Goal: Information Seeking & Learning: Understand process/instructions

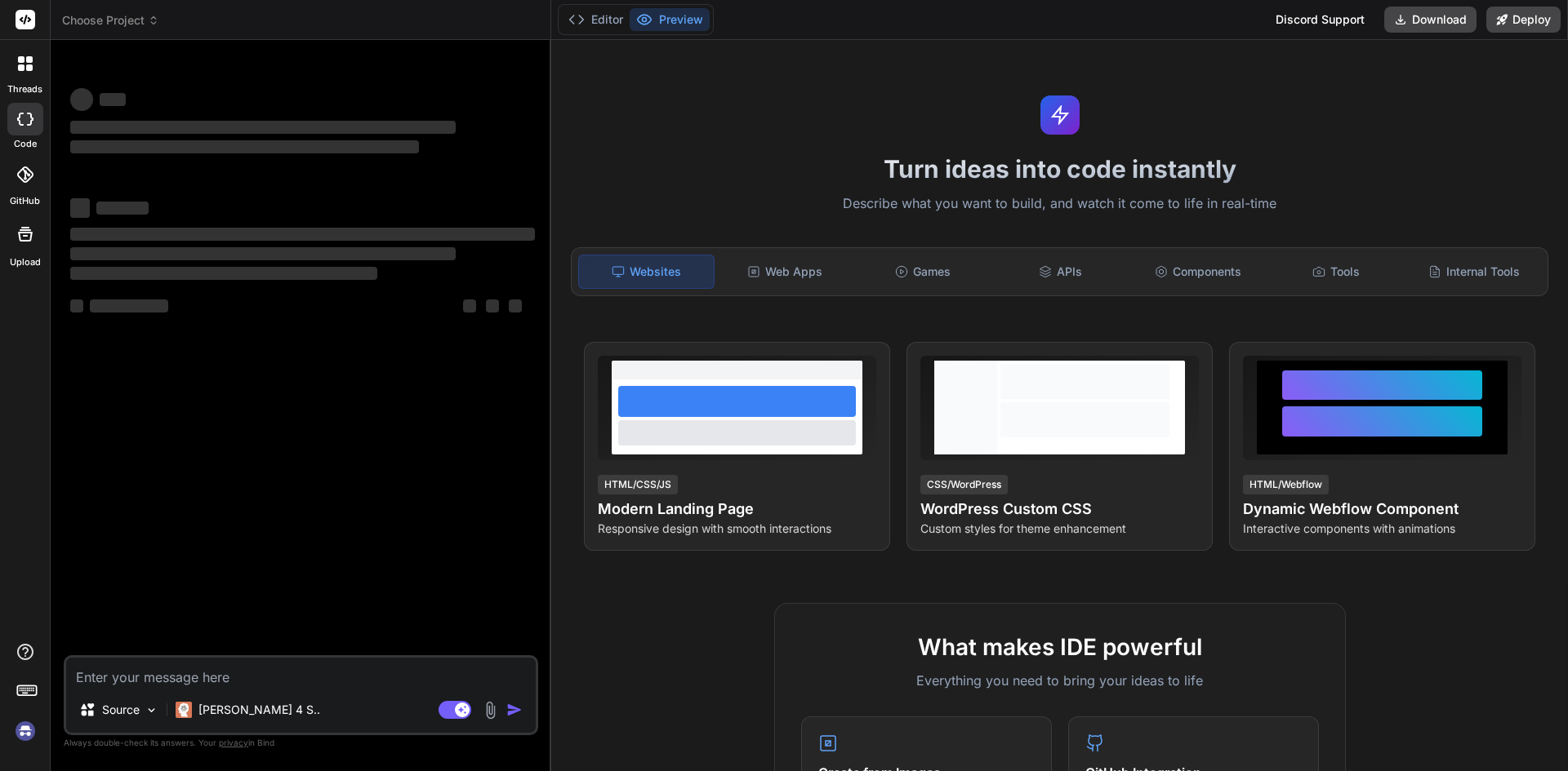
click at [127, 680] on textarea at bounding box center [300, 673] width 469 height 29
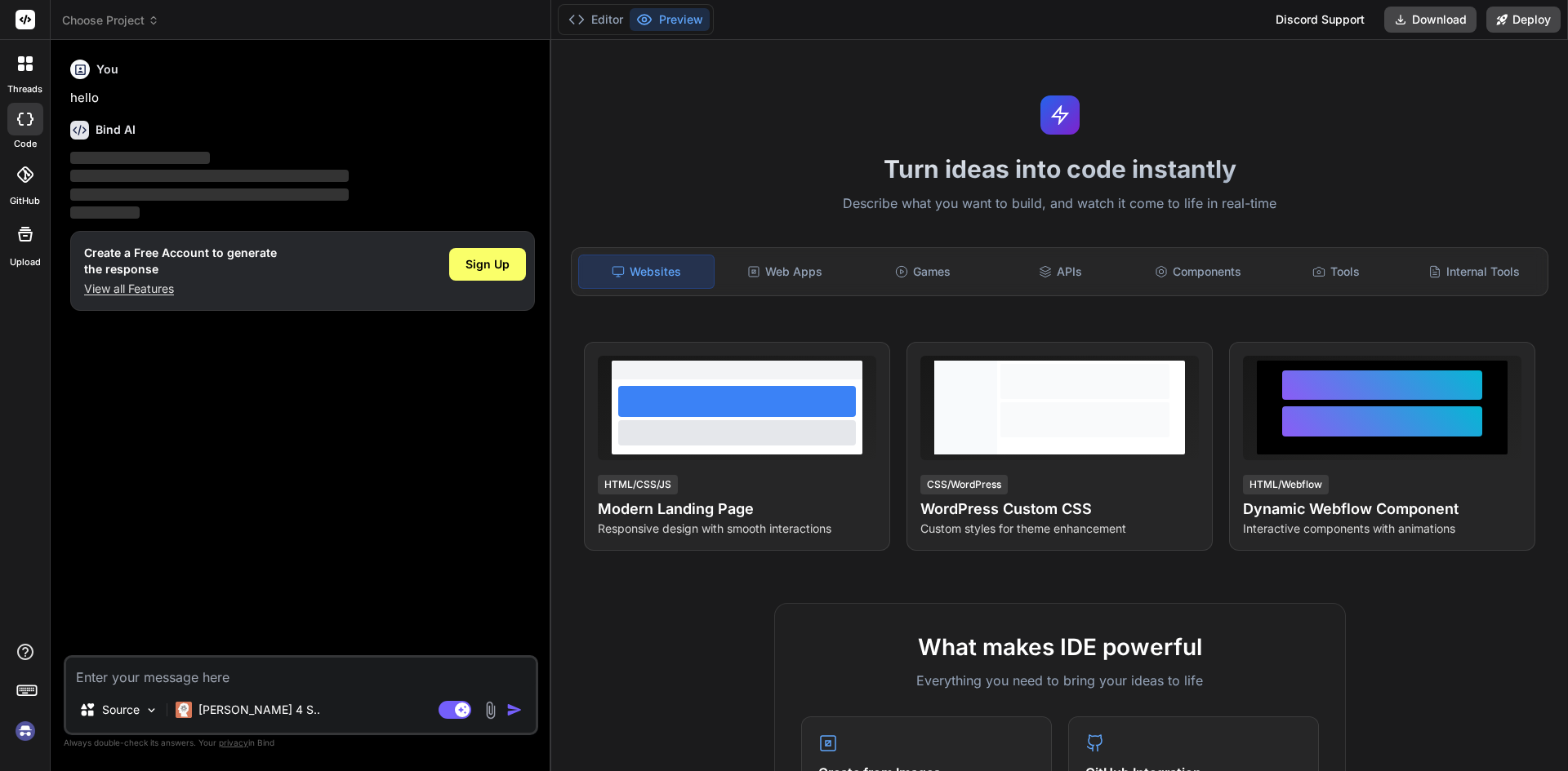
type textarea "x"
click at [115, 283] on p "View all Features" at bounding box center [181, 288] width 192 height 17
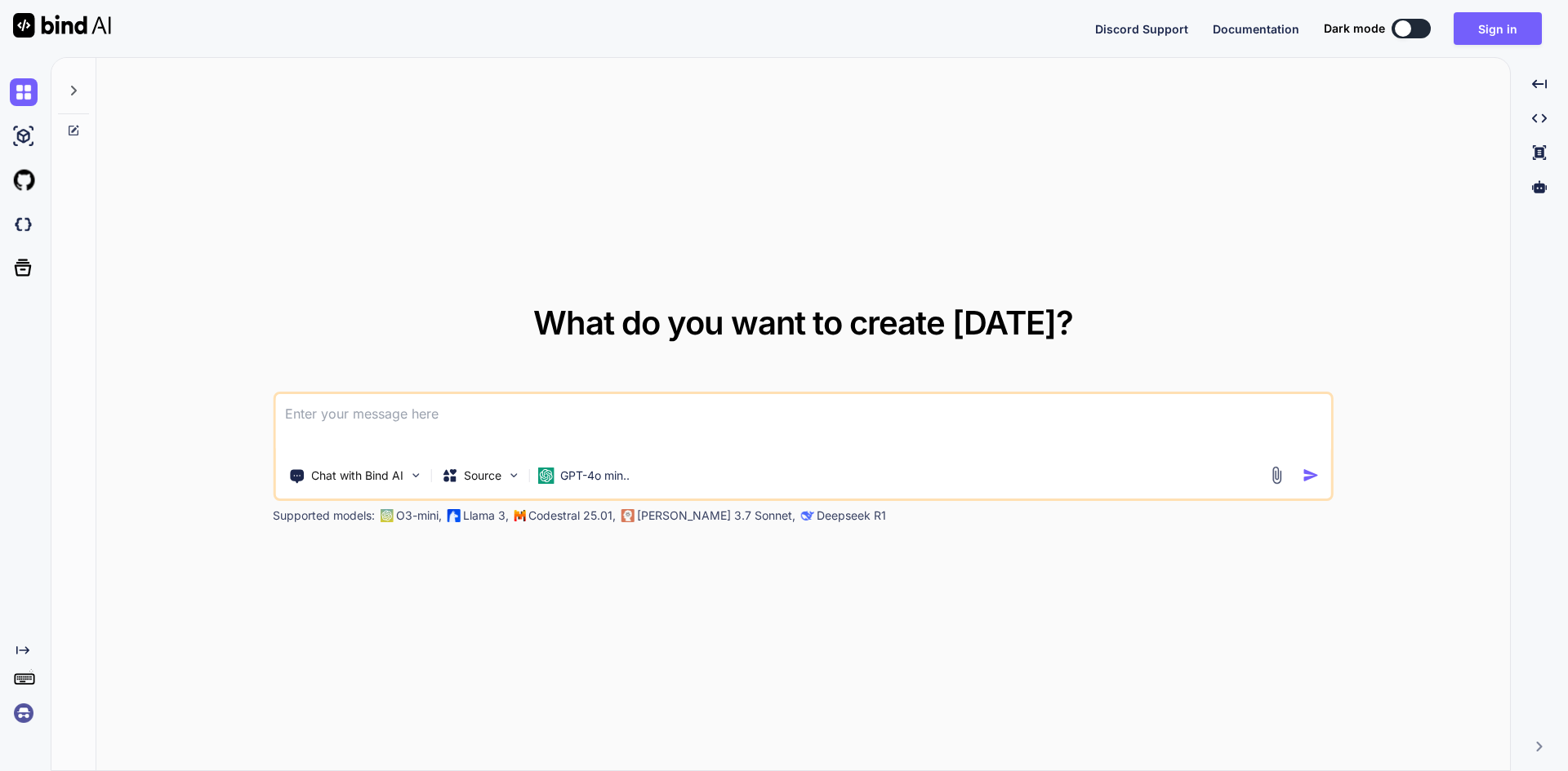
click at [316, 408] on textarea at bounding box center [802, 424] width 1056 height 60
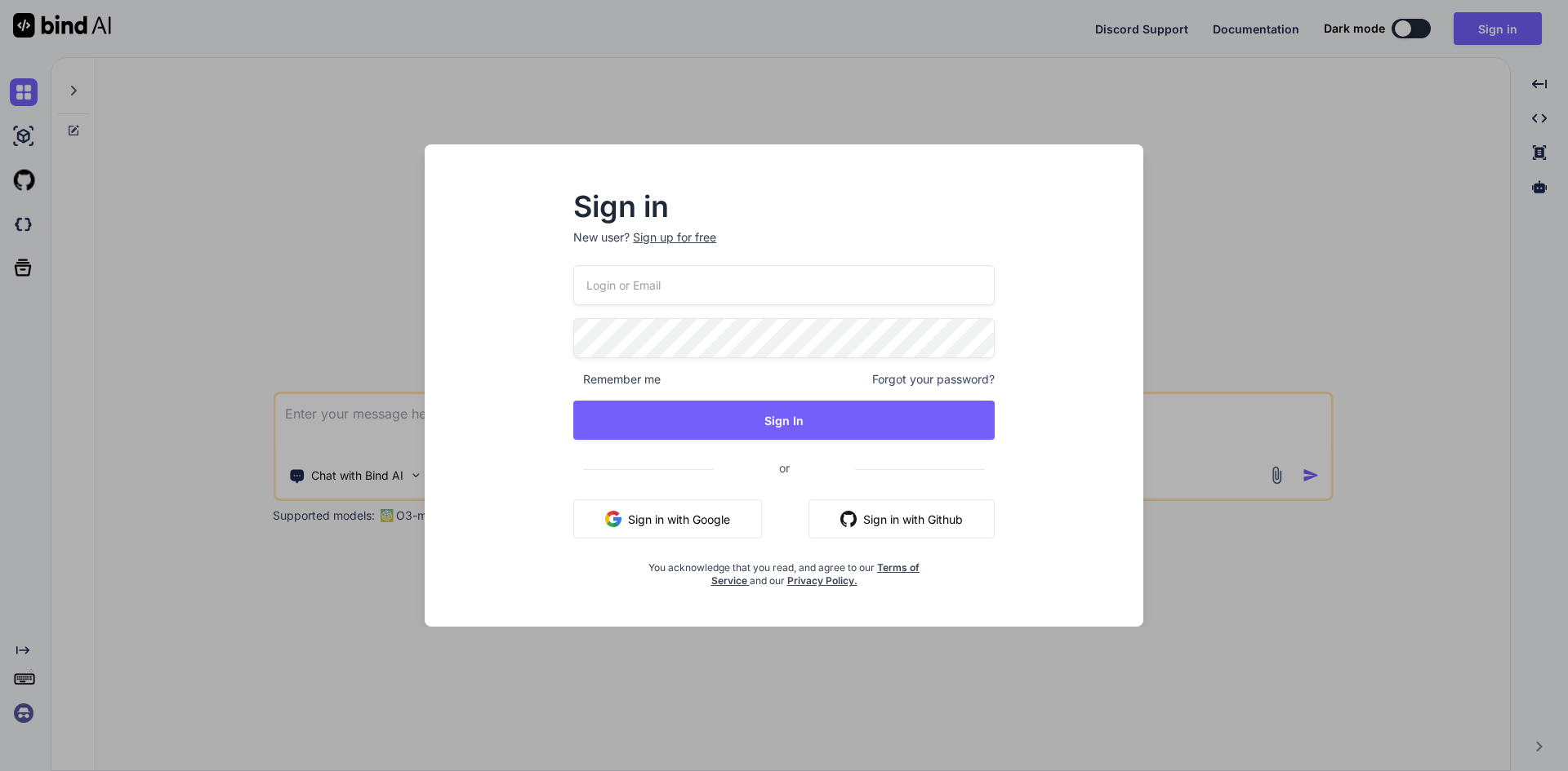
click at [642, 293] on input "email" at bounding box center [784, 285] width 422 height 40
type input "[EMAIL_ADDRESS][DOMAIN_NAME]"
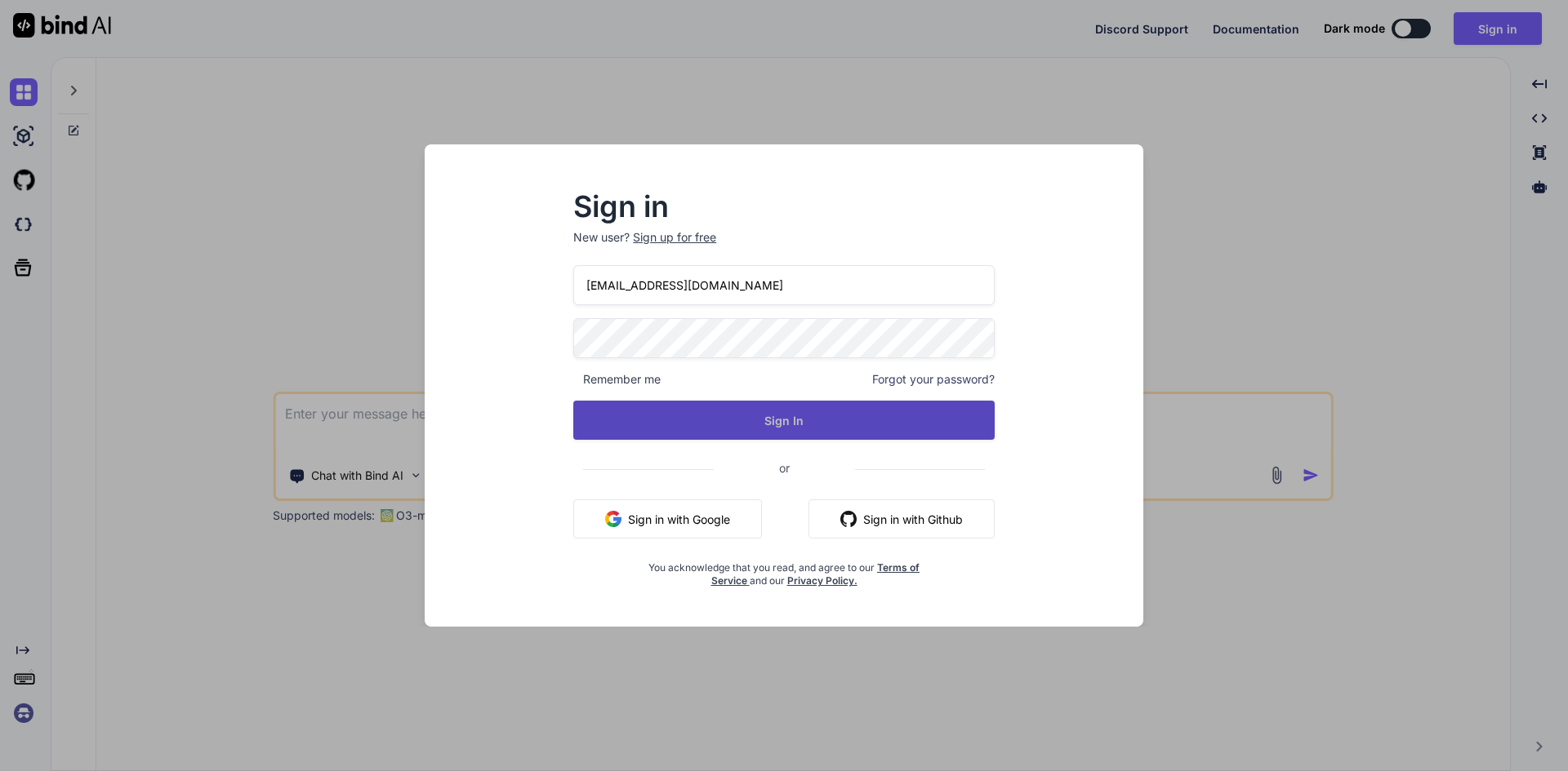
click at [822, 425] on button "Sign In" at bounding box center [784, 420] width 422 height 39
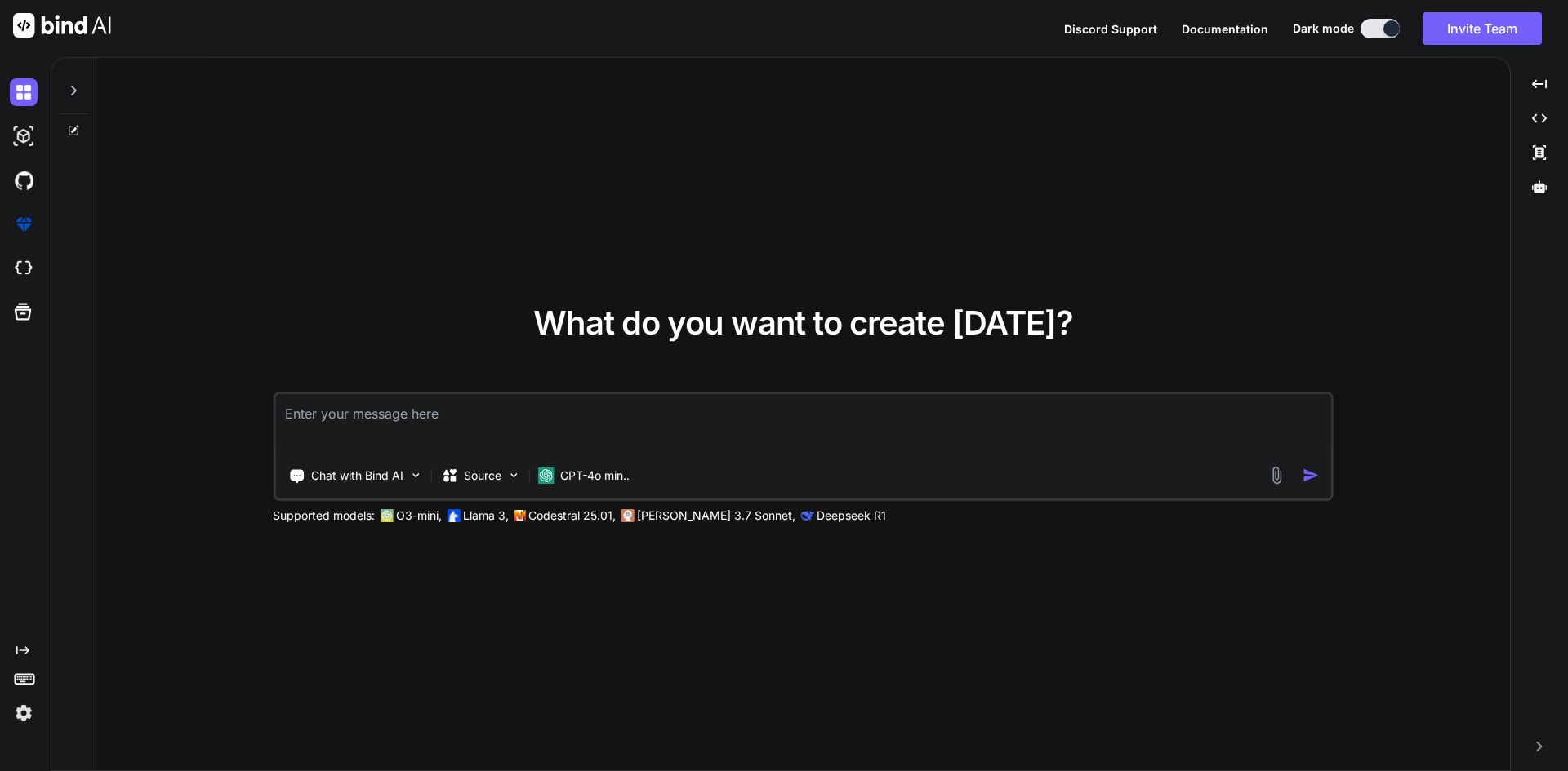
click at [505, 408] on textarea at bounding box center [802, 424] width 1056 height 60
paste textarea "<template> <div class="scoptel-tab-content-inner scoptel-tab-content-audio cstm…"
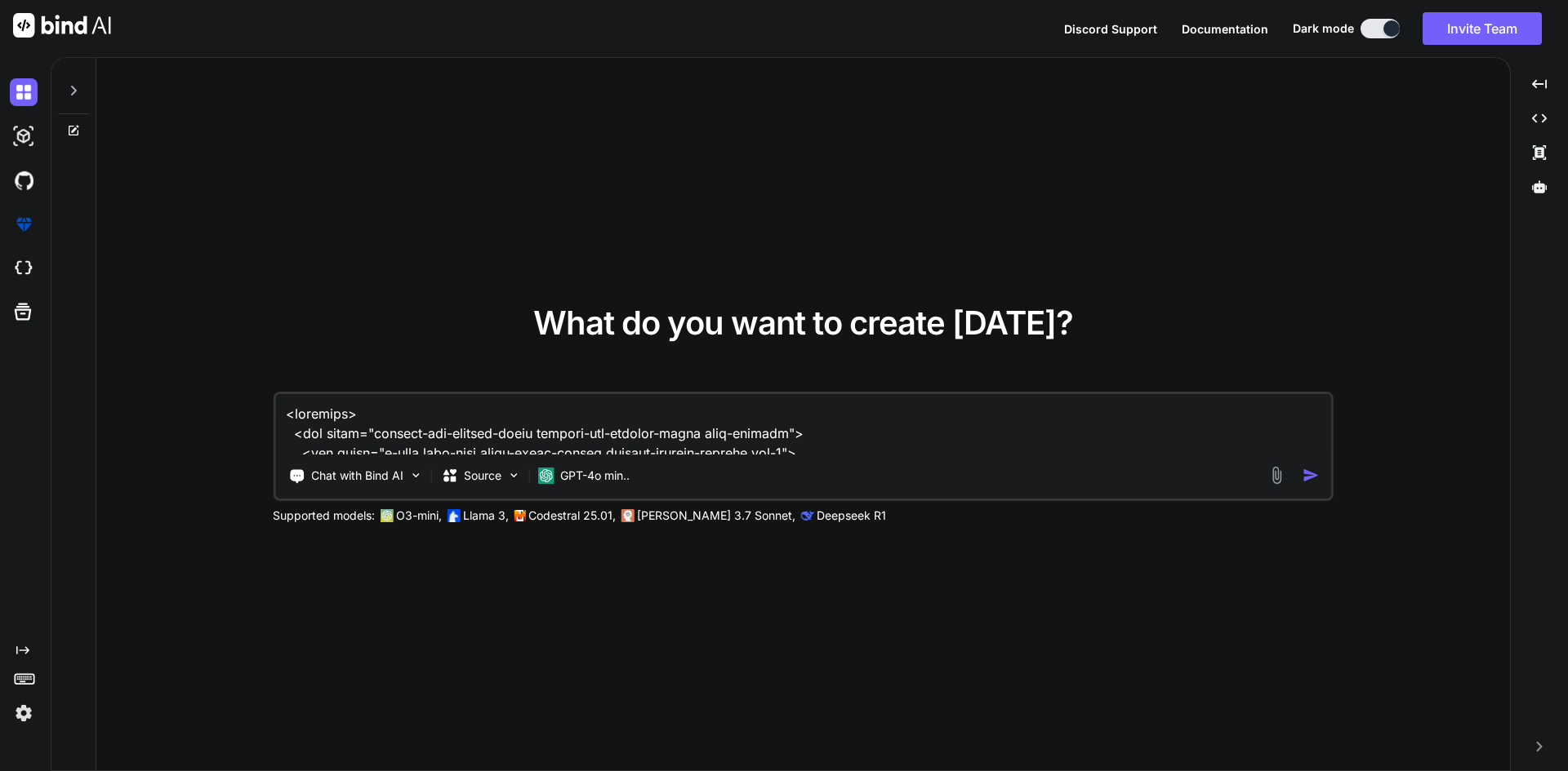
scroll to position [6096, 0]
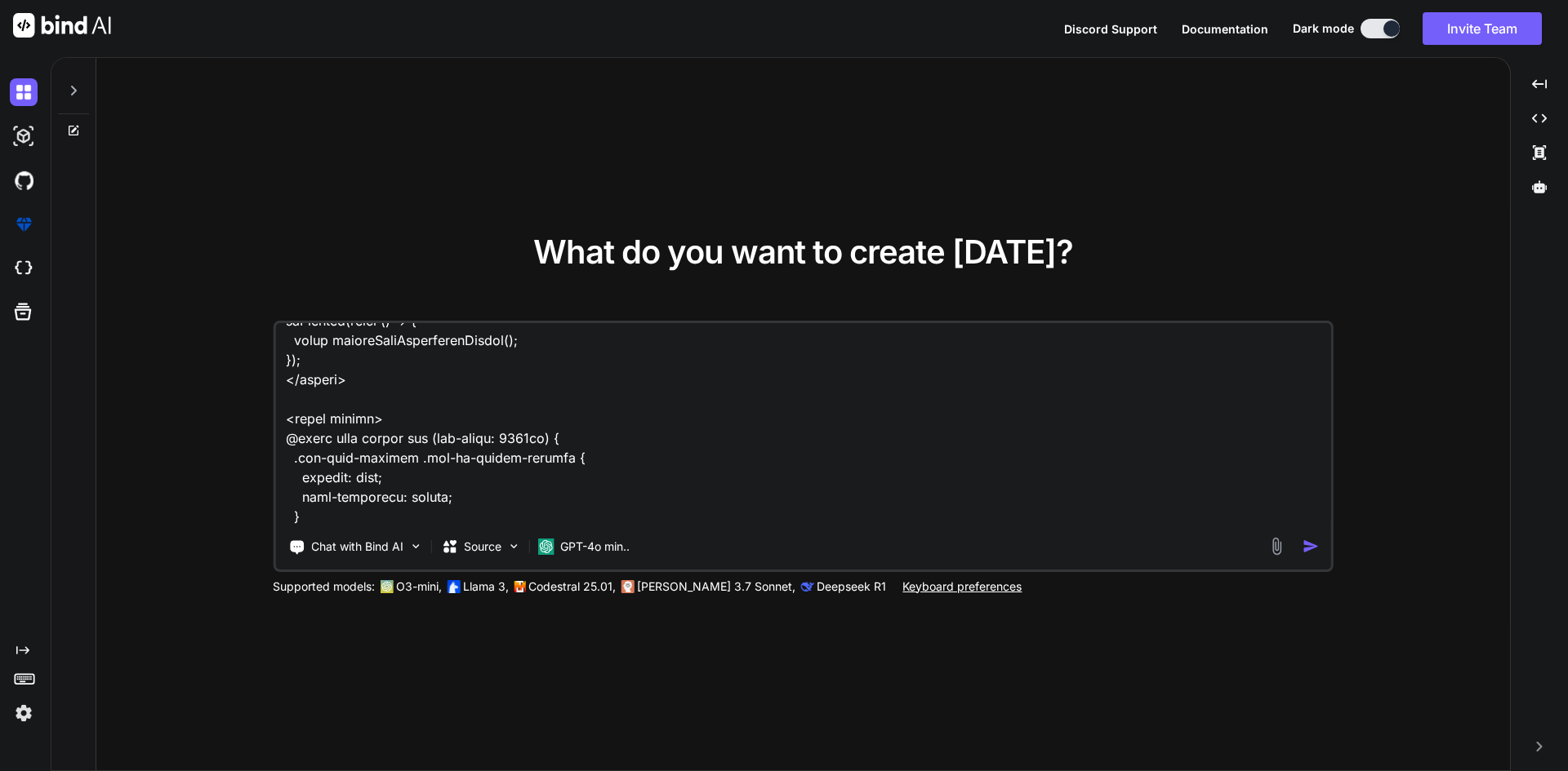
click at [428, 516] on textarea at bounding box center [802, 424] width 1056 height 202
type textarea "<template> <div class="scoptel-tab-content-inner scoptel-tab-content-audio cstm…"
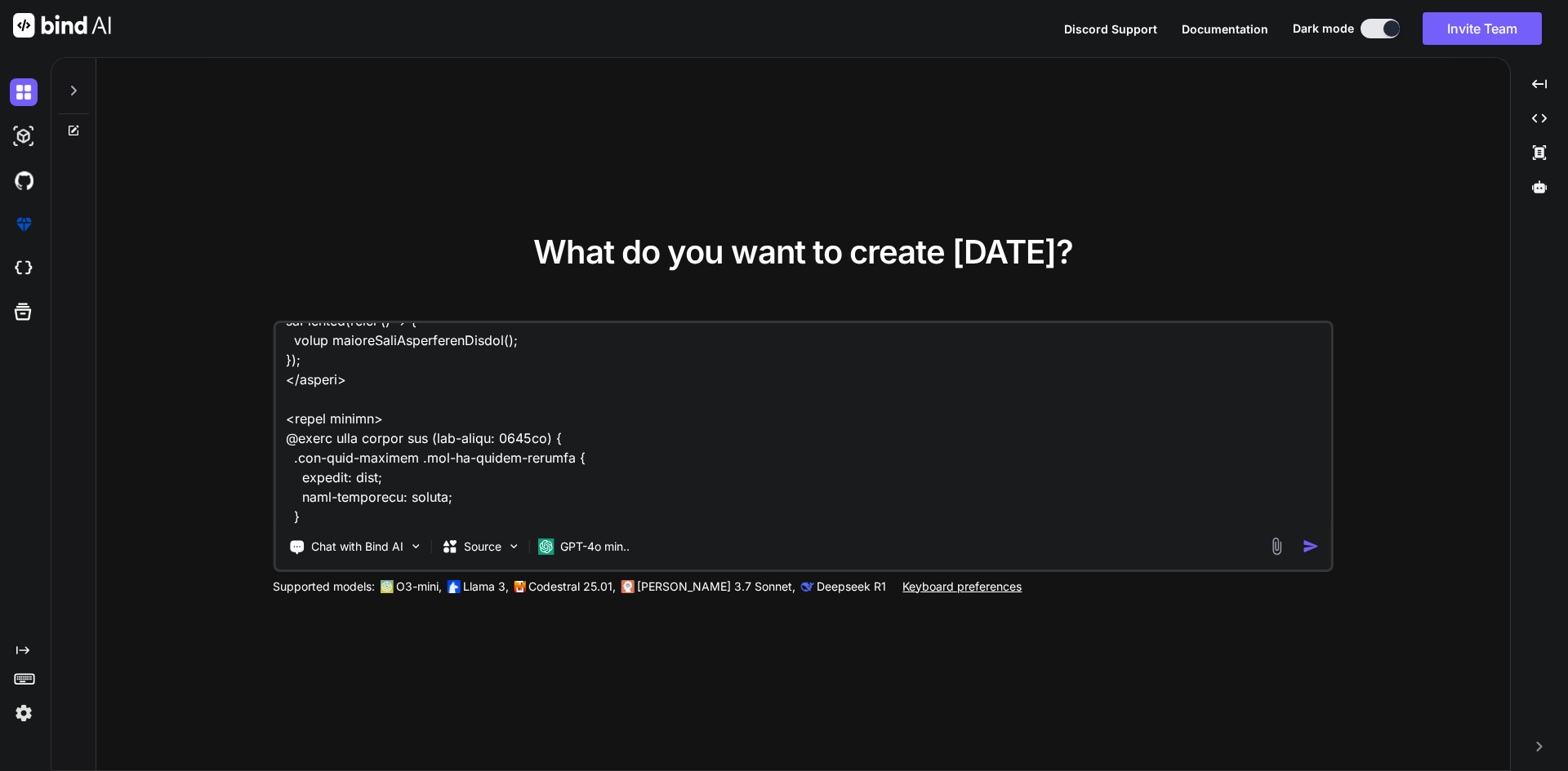
click at [1307, 544] on img "button" at bounding box center [1312, 547] width 17 height 17
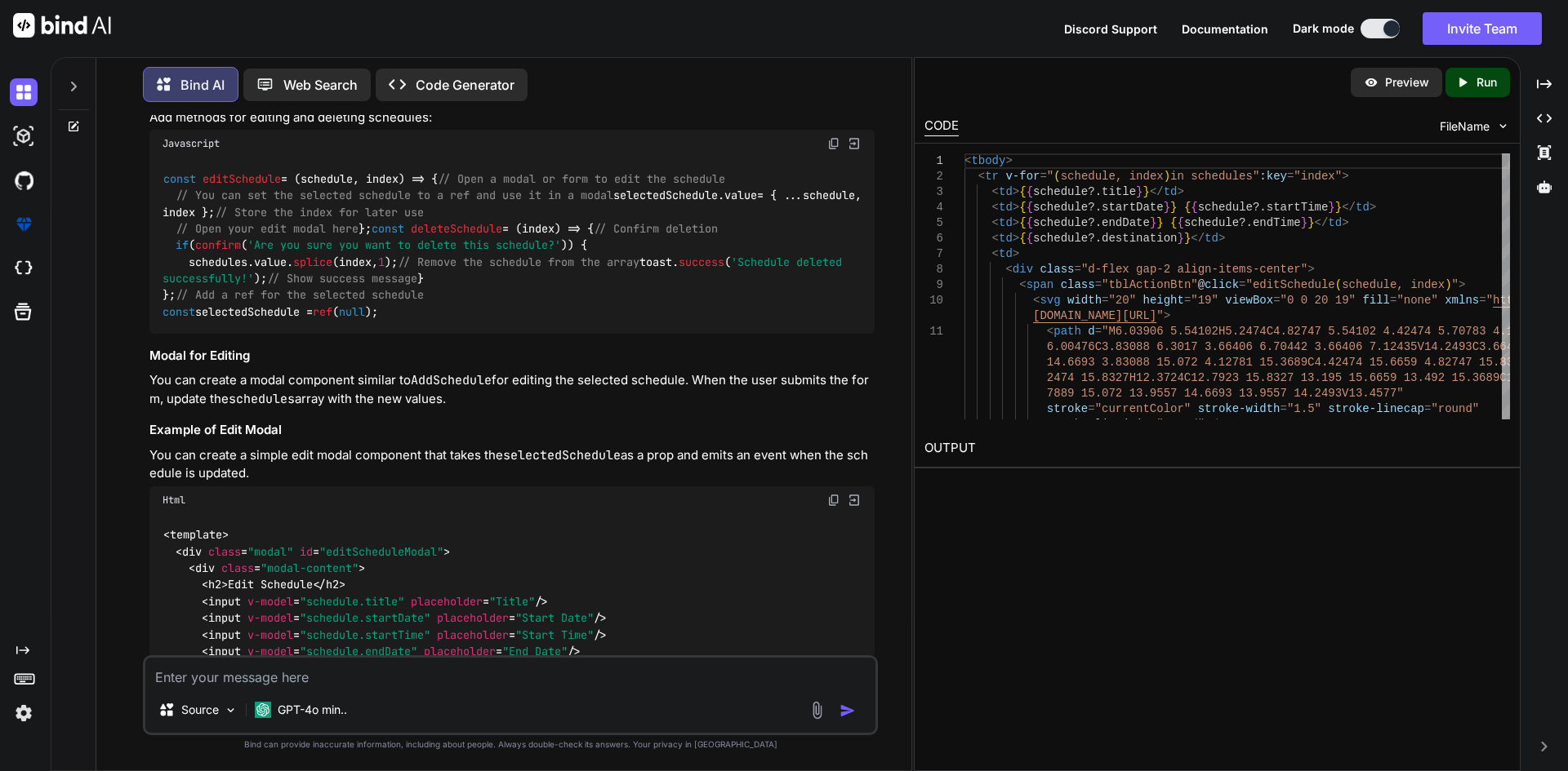
scroll to position [3313, 0]
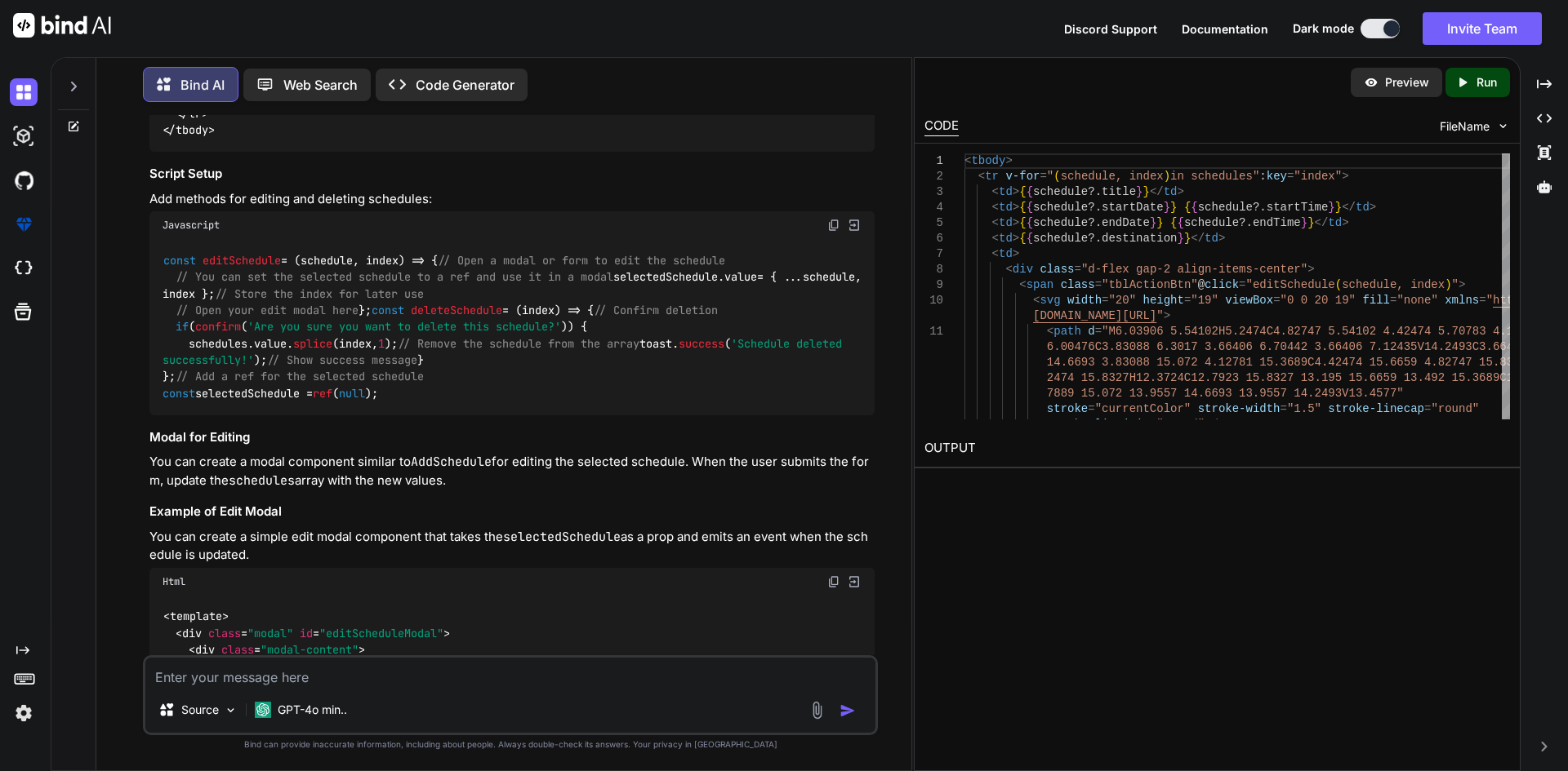
click at [522, 318] on span "index" at bounding box center [538, 310] width 33 height 15
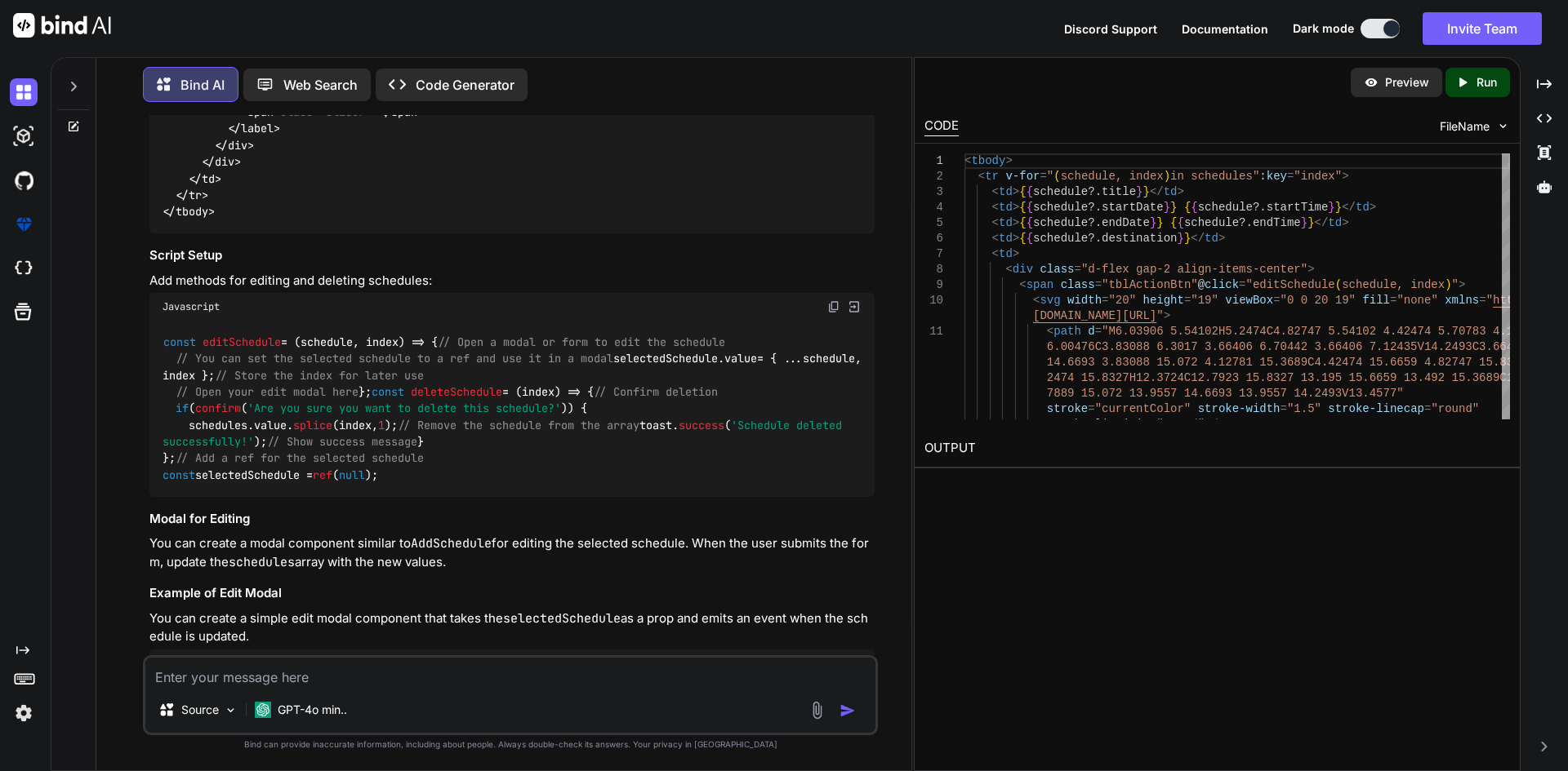
click at [411, 399] on span "deleteSchedule" at bounding box center [457, 391] width 91 height 15
copy code "deleteSchedule"
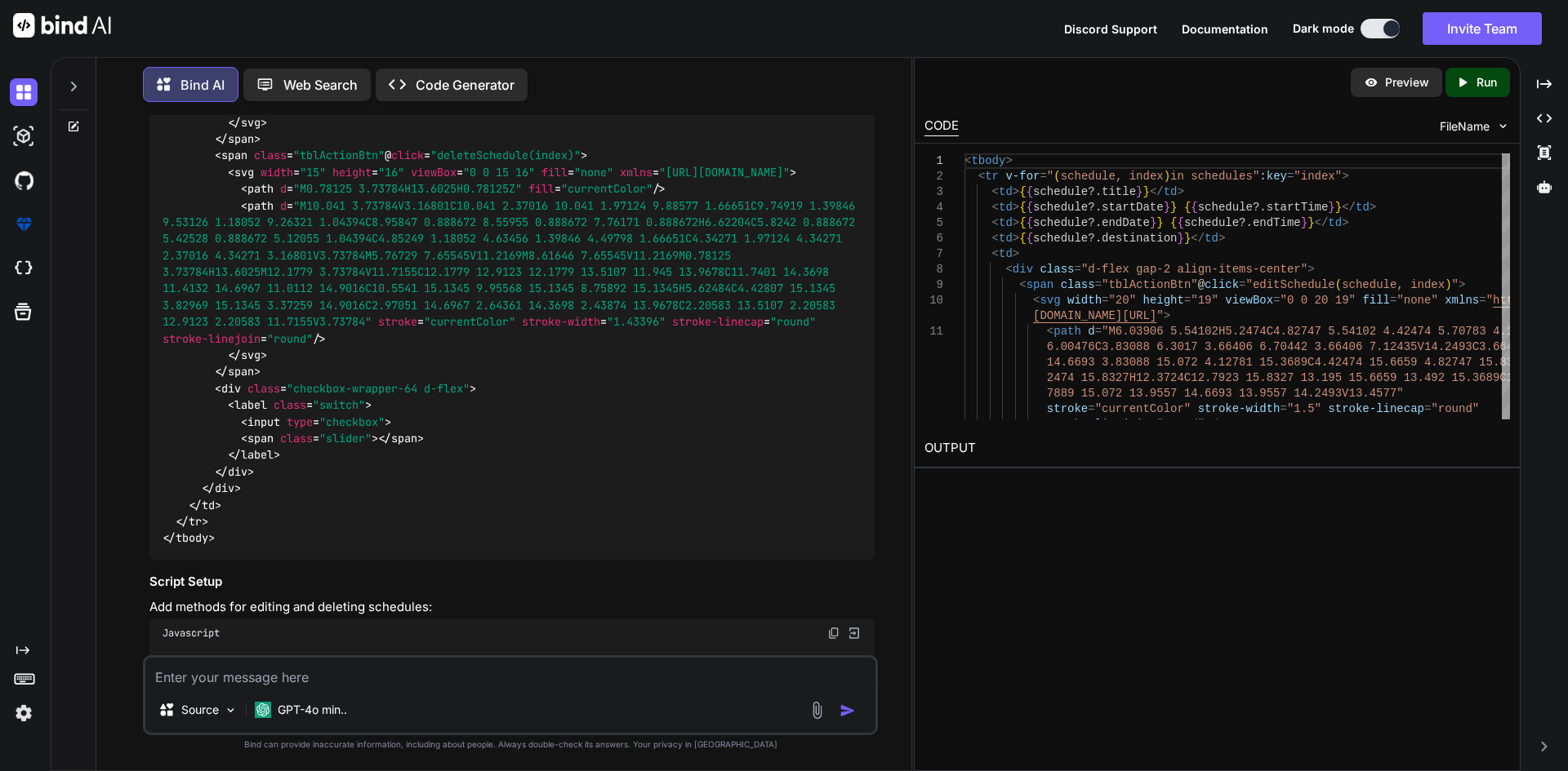
scroll to position [2823, 0]
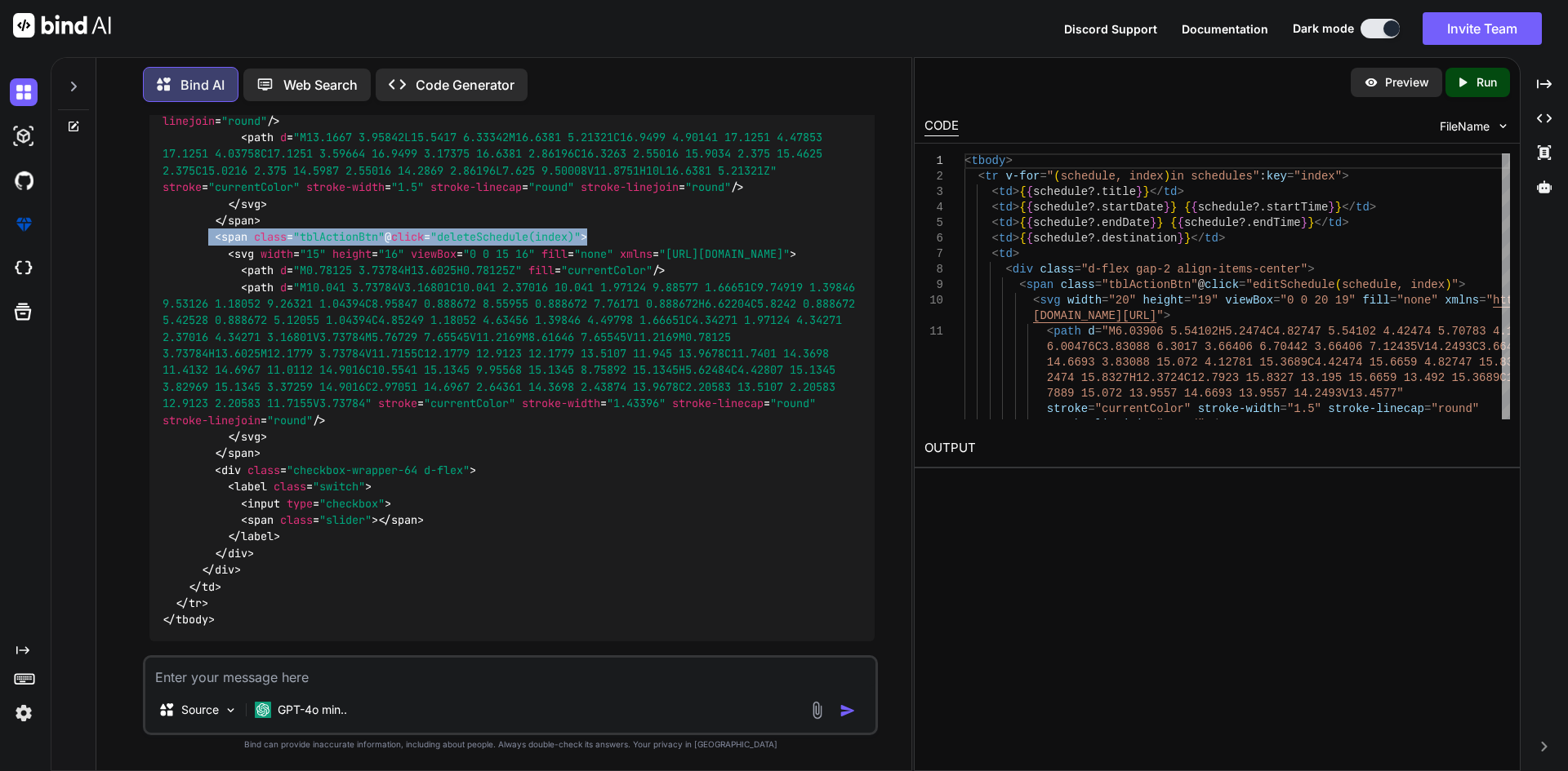
drag, startPoint x: 213, startPoint y: 238, endPoint x: 612, endPoint y: 233, distance: 399.0
click at [612, 233] on div "< tbody > < tr v-for = "(schedule, index) in schedules" :key = "index" > < td >…" at bounding box center [512, 254] width 726 height 776
copy code "< span class = "tblActionBtn" @ click = "deleteSchedule(index)" >"
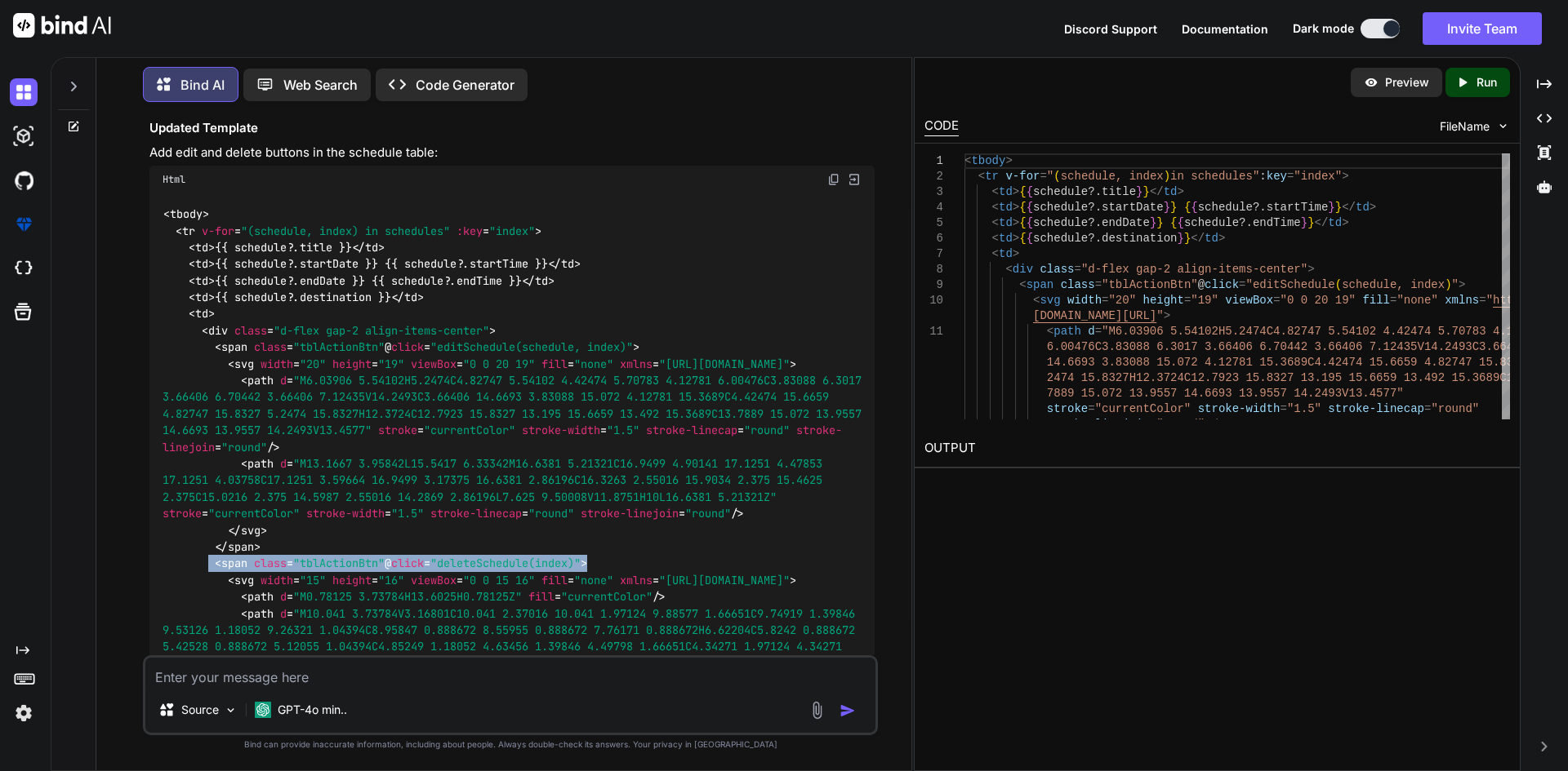
scroll to position [2741, 0]
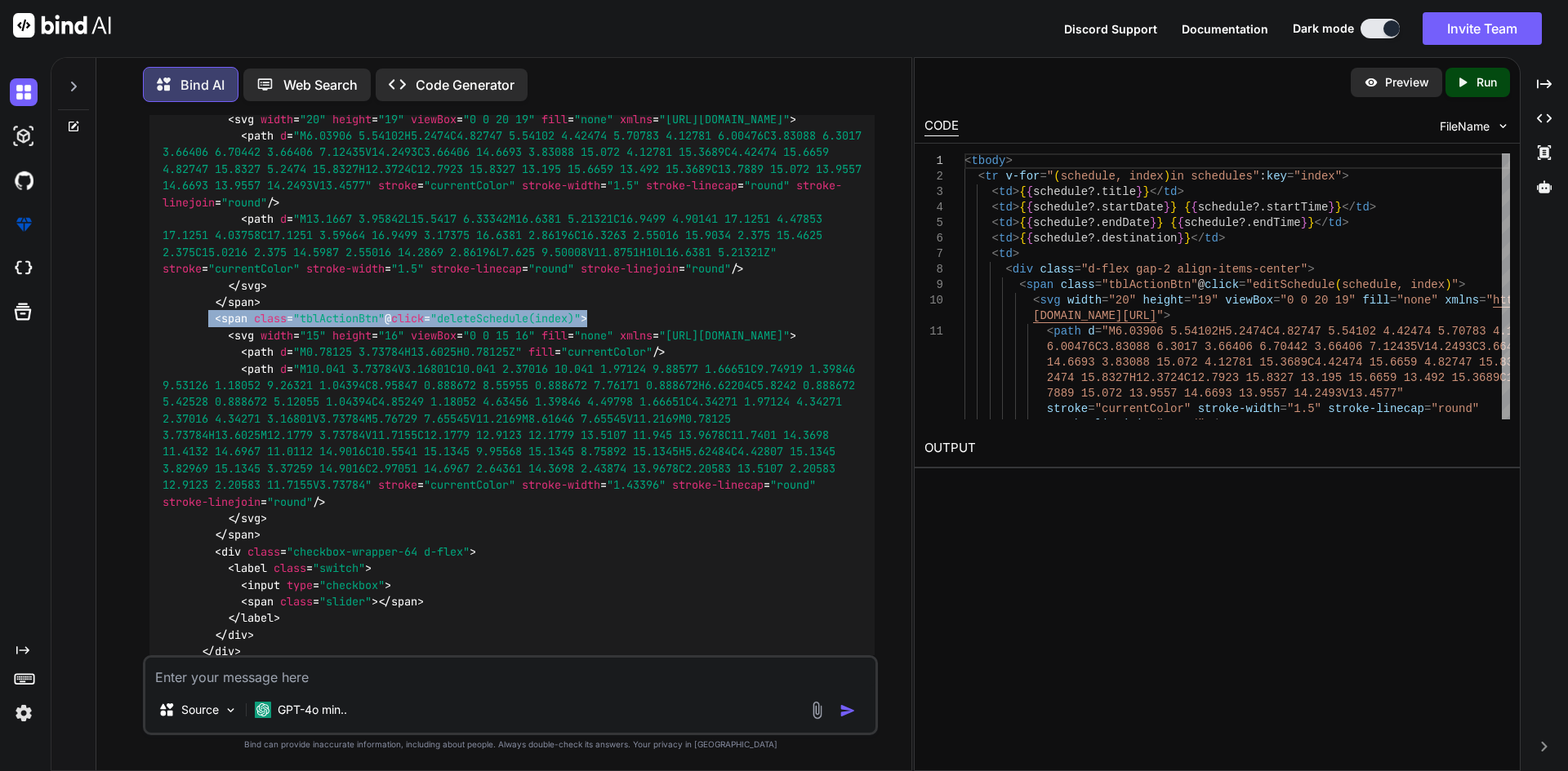
copy code "< span class = "tblActionBtn" @ click = "deleteSchedule(index)" >"
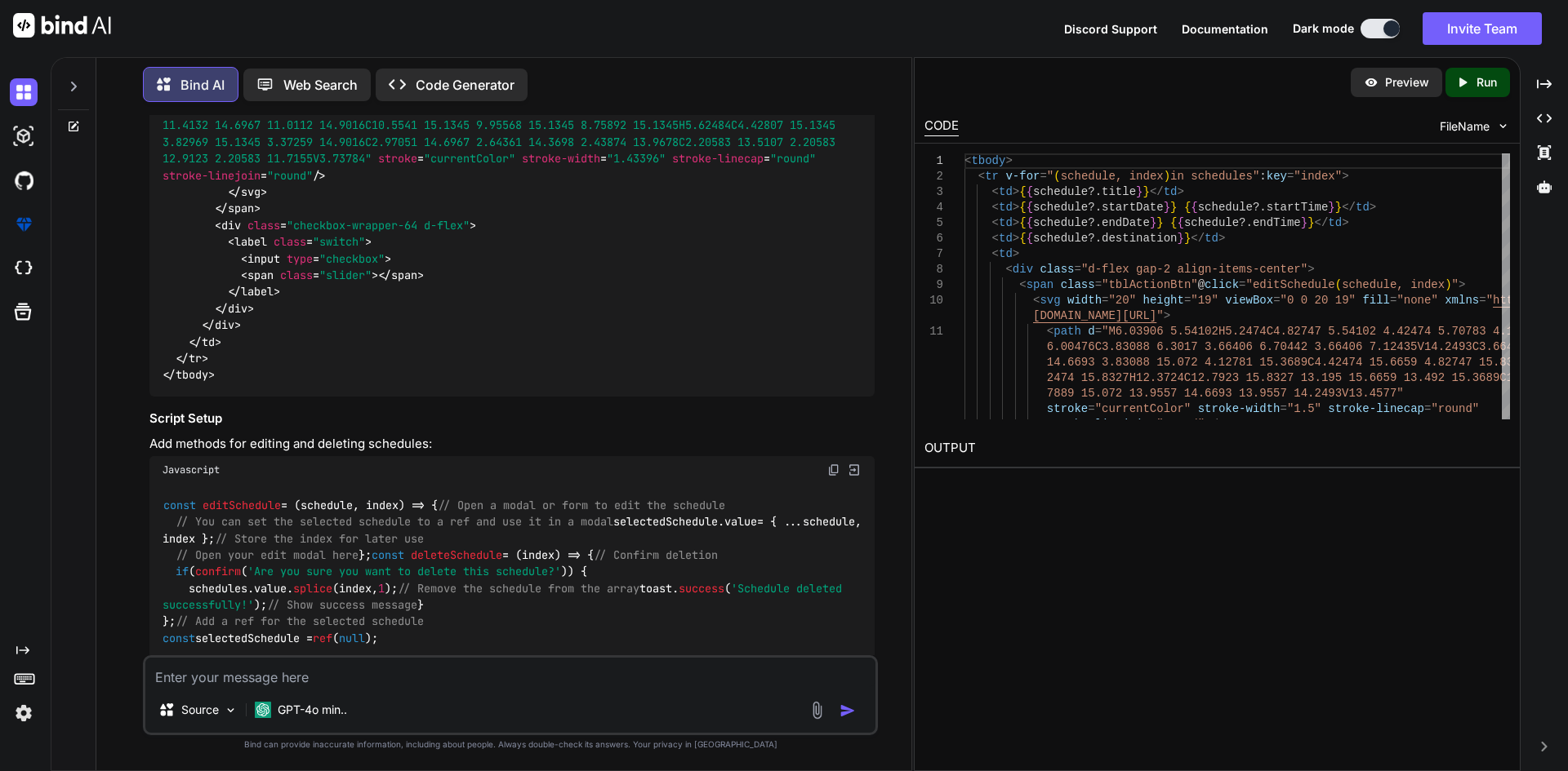
scroll to position [3395, 0]
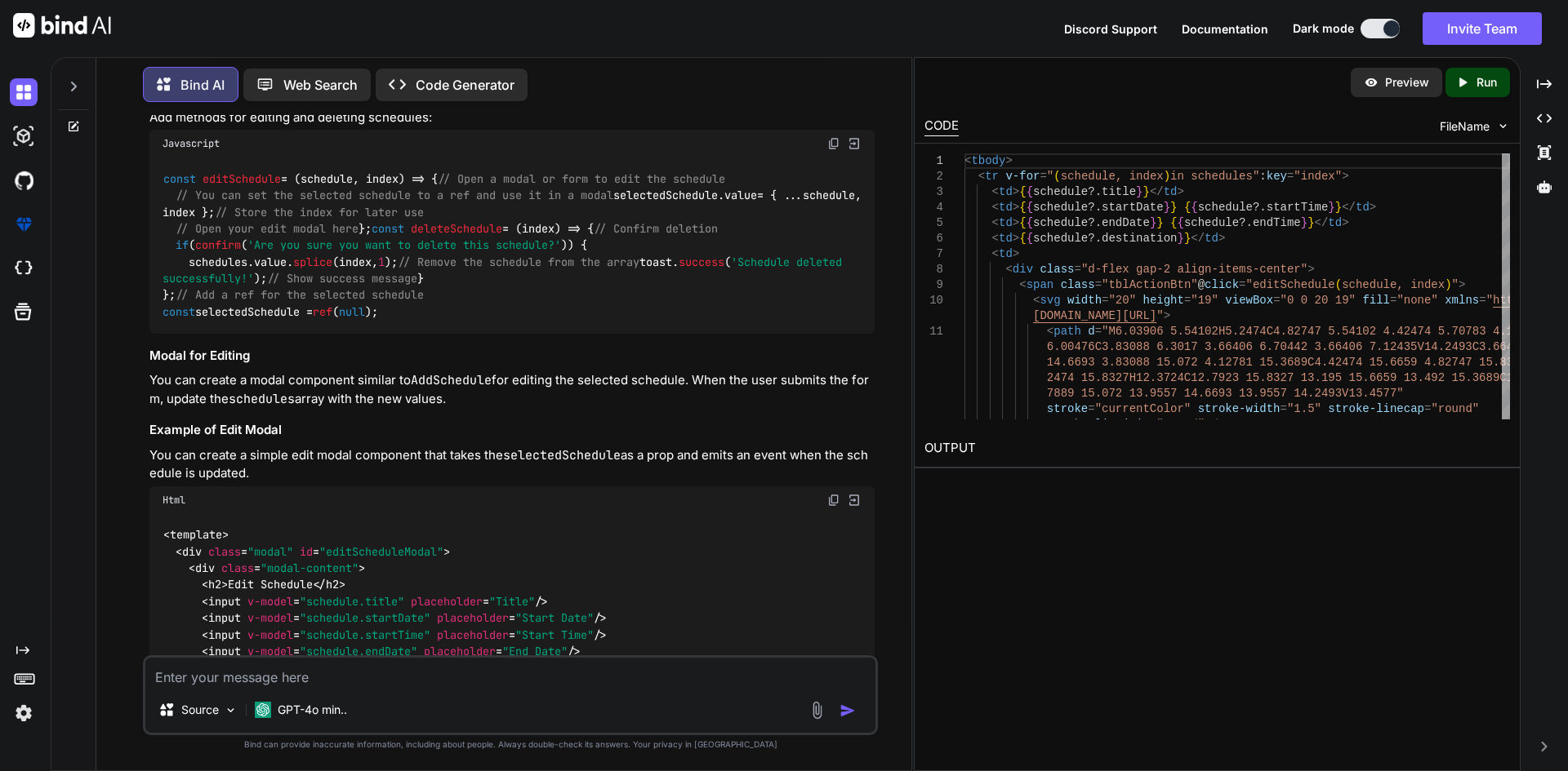
drag, startPoint x: 176, startPoint y: 381, endPoint x: 155, endPoint y: 310, distance: 74.0
click at [155, 310] on div "const editSchedule = ( schedule, index ) => { // Open a modal or form to edit t…" at bounding box center [512, 246] width 726 height 177
click at [233, 186] on span "editSchedule" at bounding box center [241, 179] width 79 height 15
copy code "const editSchedule = ( schedule, index ) => { // Open a modal or form to edit t…"
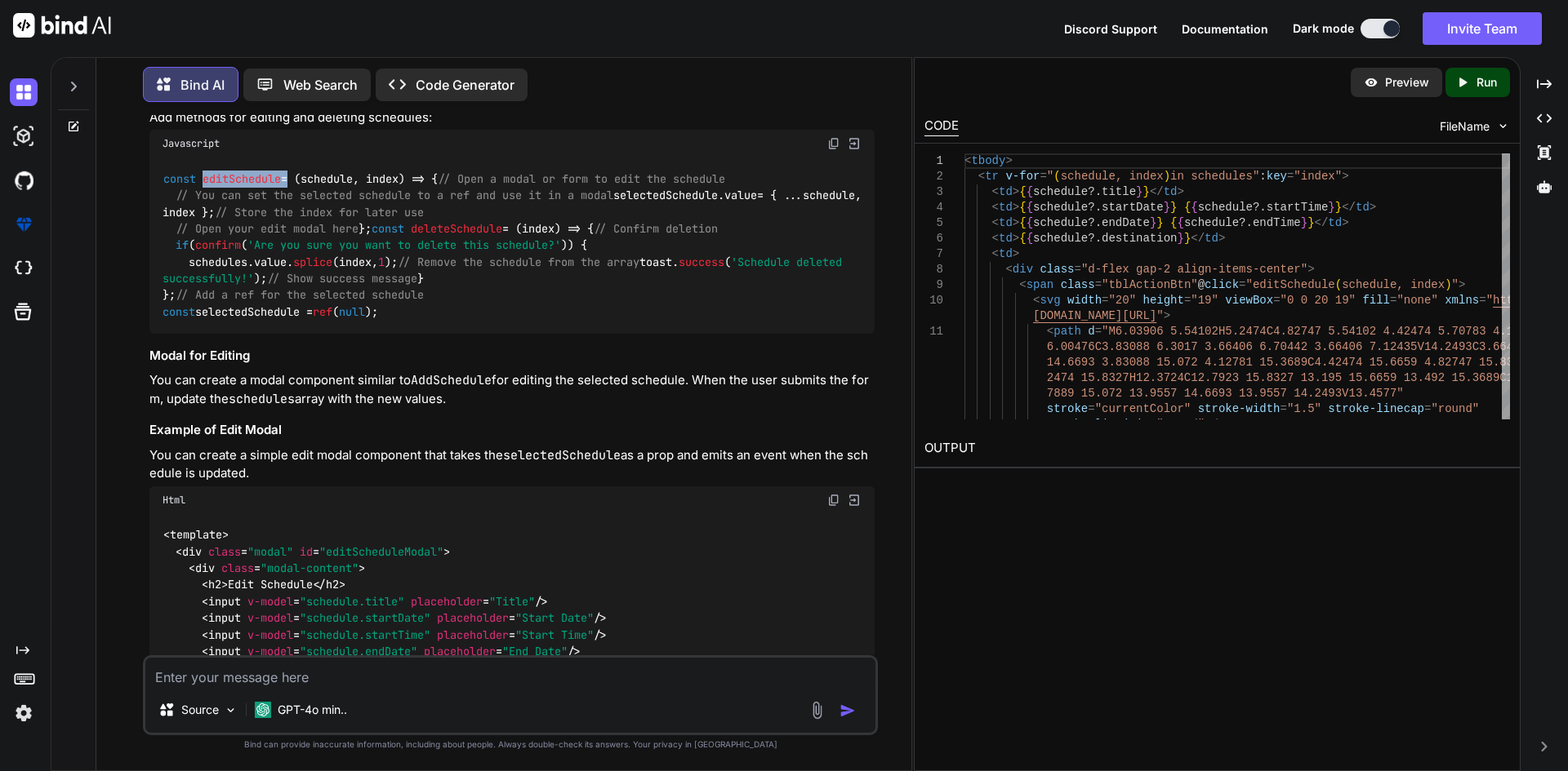
drag, startPoint x: 188, startPoint y: 279, endPoint x: 146, endPoint y: 195, distance: 93.9
click at [146, 195] on div "You Bind AI To implement edit and delete functionality for the schedules in you…" at bounding box center [511, 386] width 732 height 541
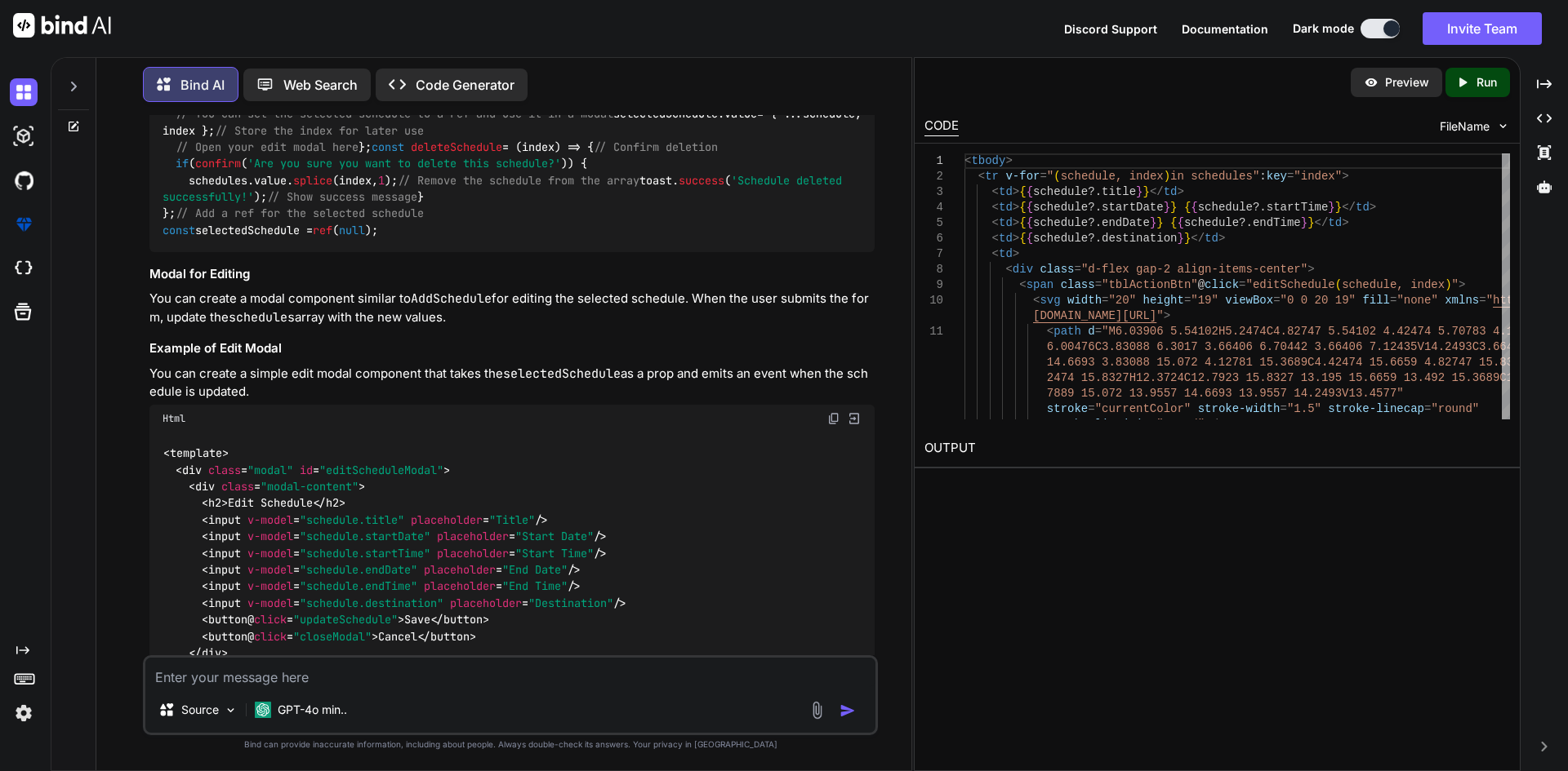
scroll to position [3231, 0]
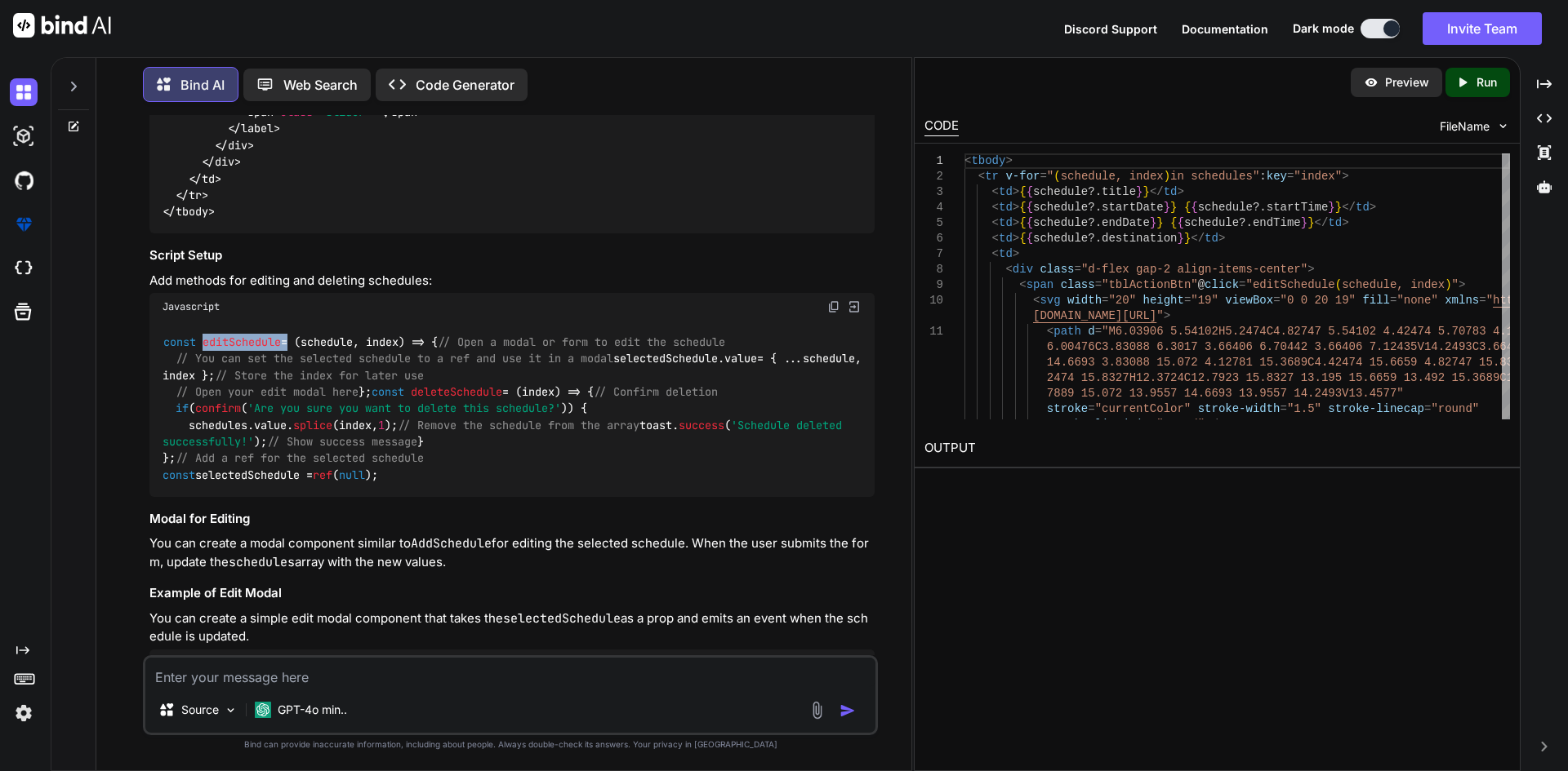
click at [594, 399] on span "// Confirm deletion" at bounding box center [656, 391] width 124 height 15
click at [214, 350] on span "editSchedule" at bounding box center [241, 342] width 79 height 15
copy code "editSchedule"
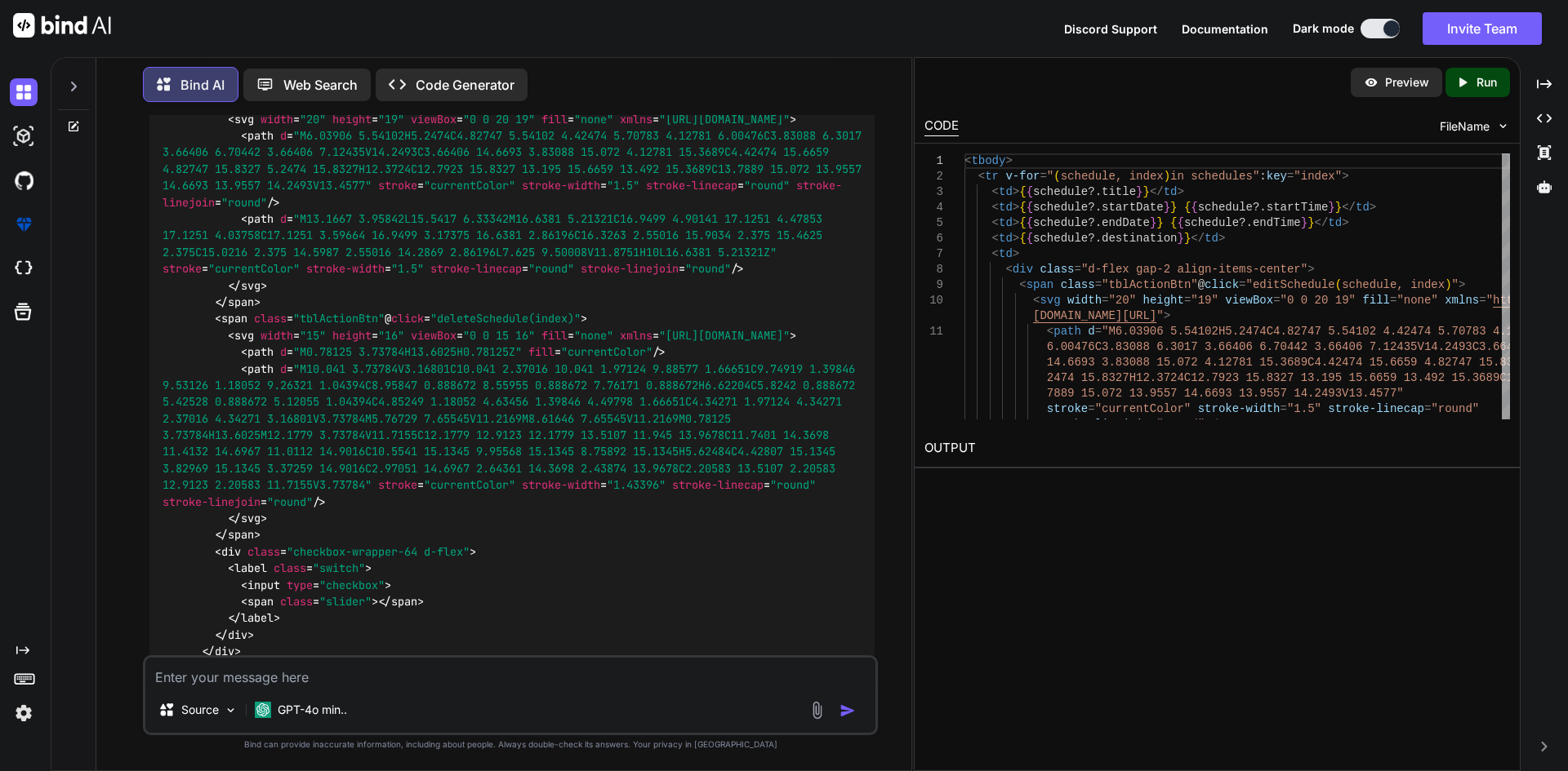
scroll to position [2578, 0]
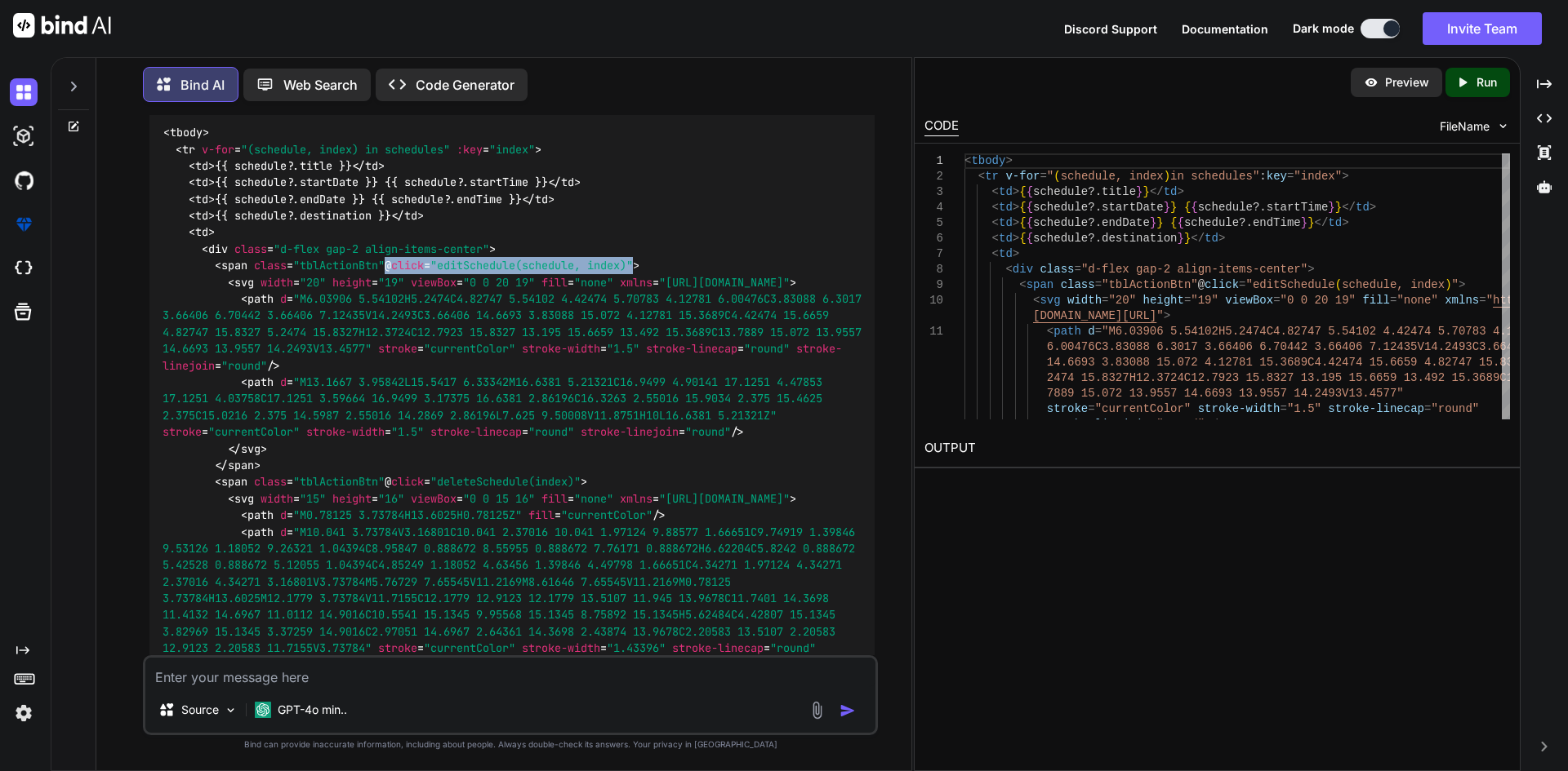
copy span "@ click = "editSchedule(schedule, index)""
drag, startPoint x: 392, startPoint y: 250, endPoint x: 649, endPoint y: 246, distance: 257.0
click at [639, 259] on span "< span class = "tblActionBtn" @ click = "editSchedule(schedule, index)" >" at bounding box center [426, 266] width 425 height 15
click at [485, 259] on span ""editSchedule(schedule, index)"" at bounding box center [531, 266] width 202 height 15
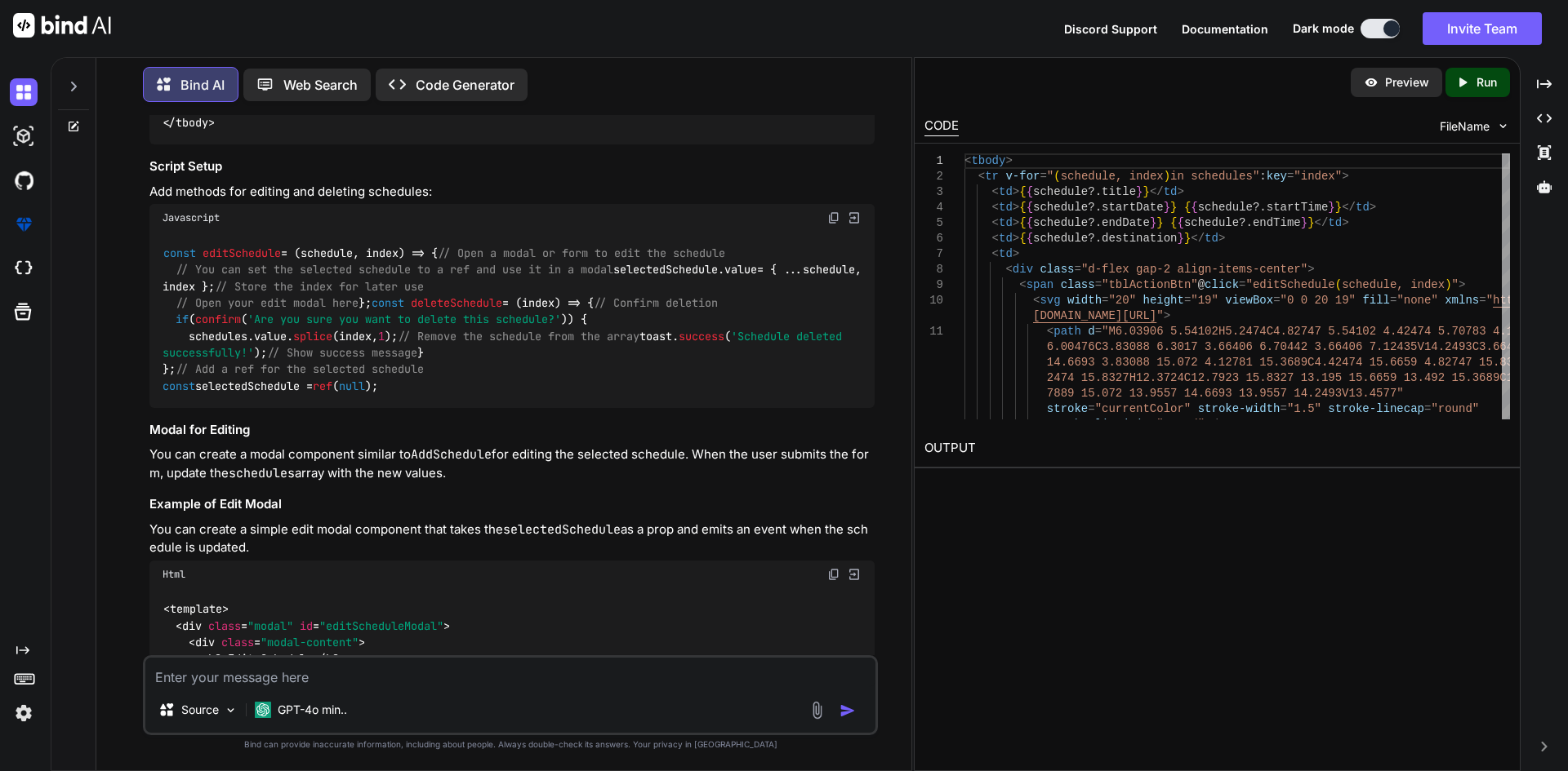
scroll to position [3402, 0]
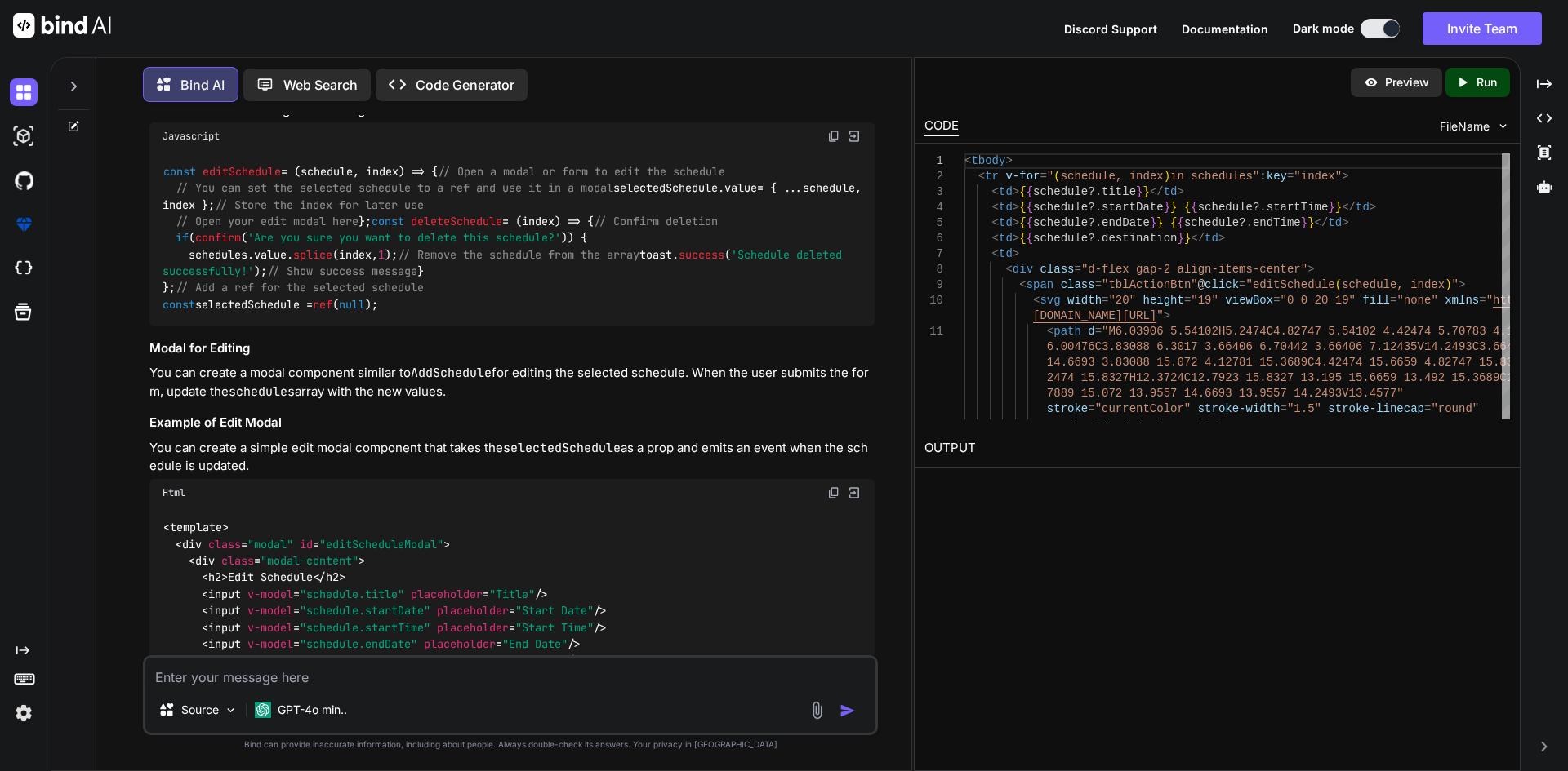
click at [270, 314] on code "const editSchedule = ( schedule, index ) => { // Open a modal or form to edit t…" at bounding box center [515, 238] width 705 height 151
copy code "selectedSchedule"
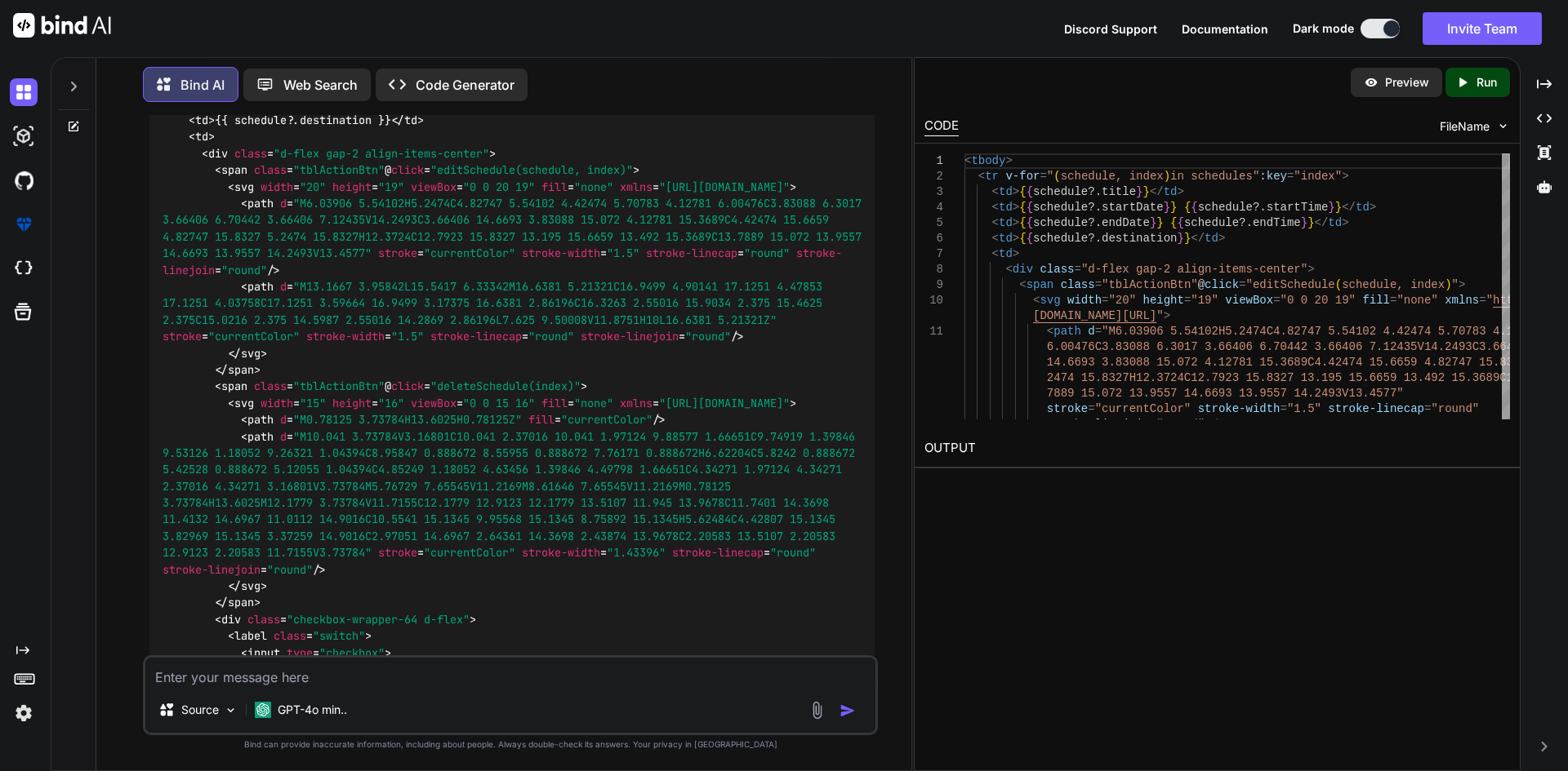
scroll to position [3320, 0]
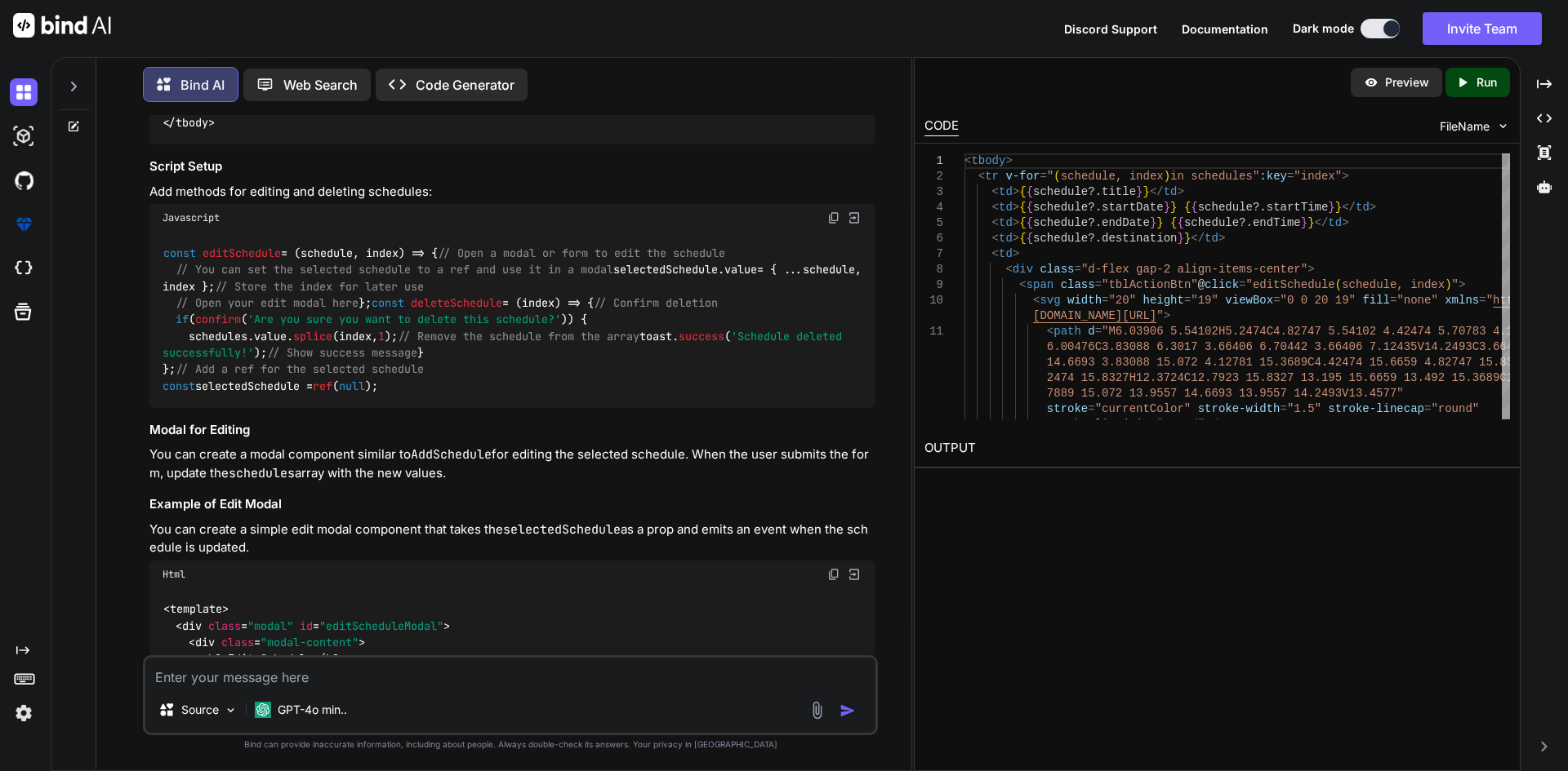
click at [283, 395] on code "const editSchedule = ( schedule, index ) => { // Open a modal or form to edit t…" at bounding box center [515, 319] width 705 height 151
copy code "selectedSchedule"
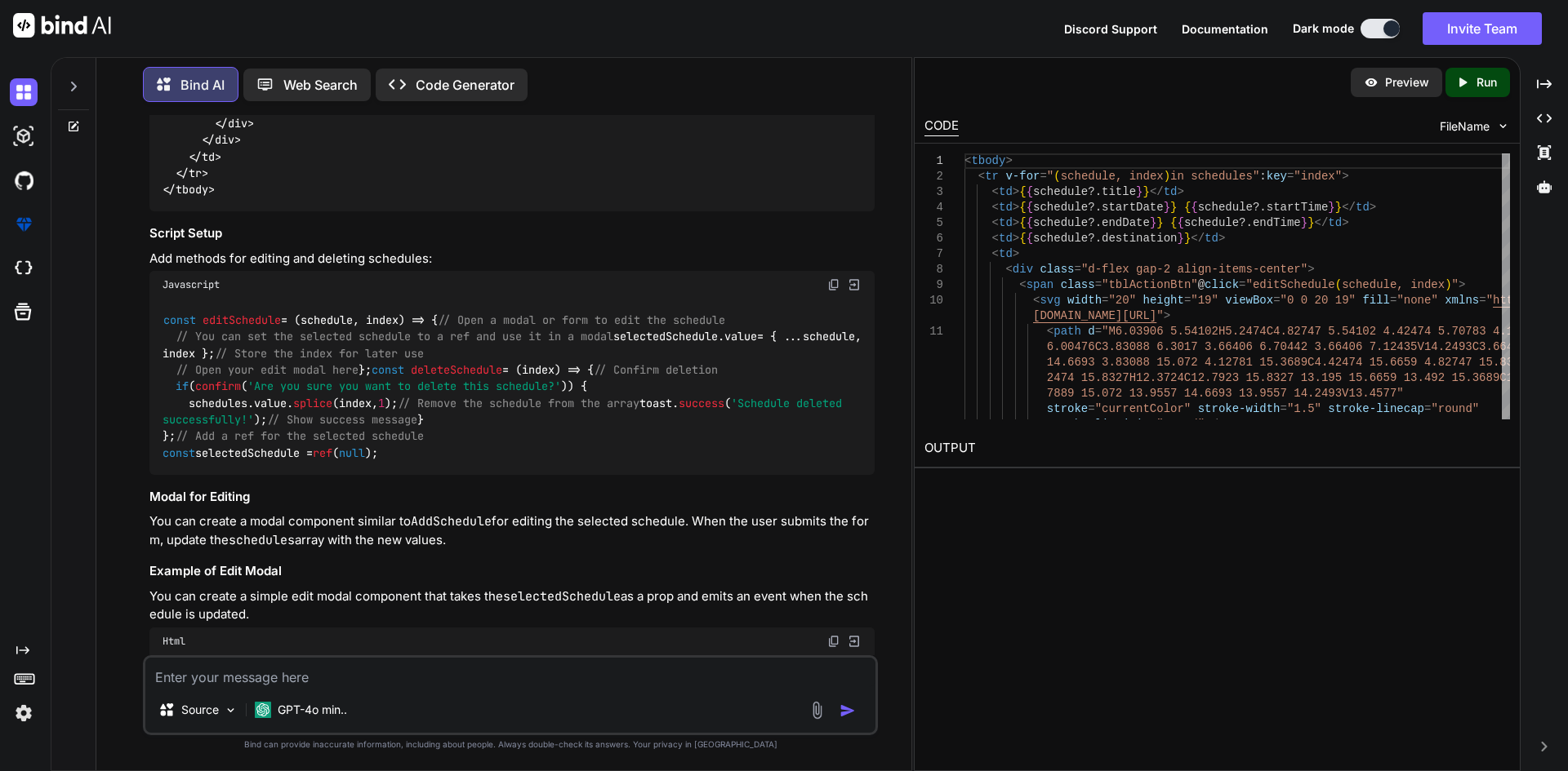
scroll to position [3498, 0]
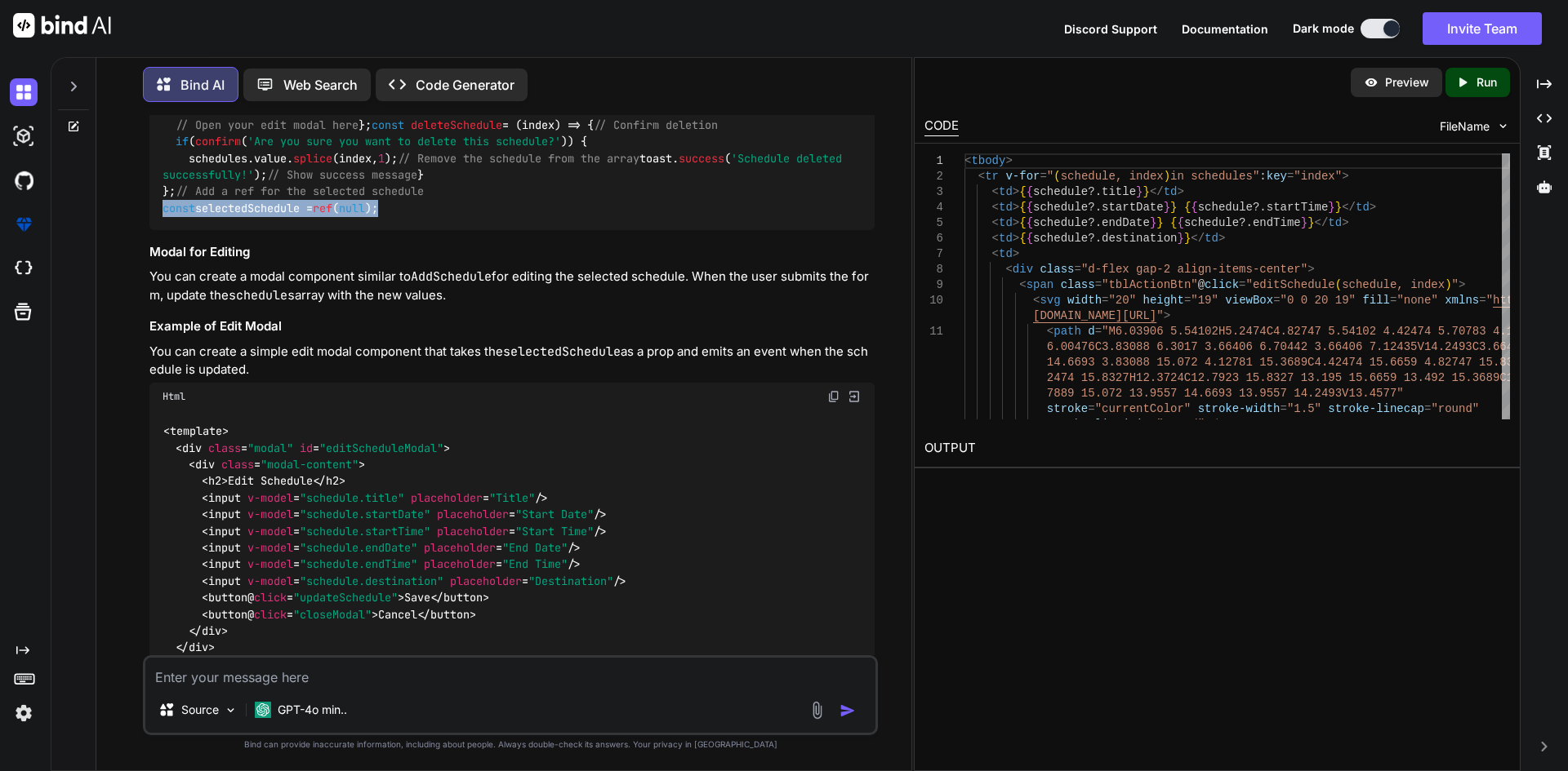
drag, startPoint x: 411, startPoint y: 352, endPoint x: 157, endPoint y: 360, distance: 254.1
click at [157, 230] on div "const editSchedule = ( schedule, index ) => { // Open a modal or form to edit t…" at bounding box center [512, 142] width 726 height 177
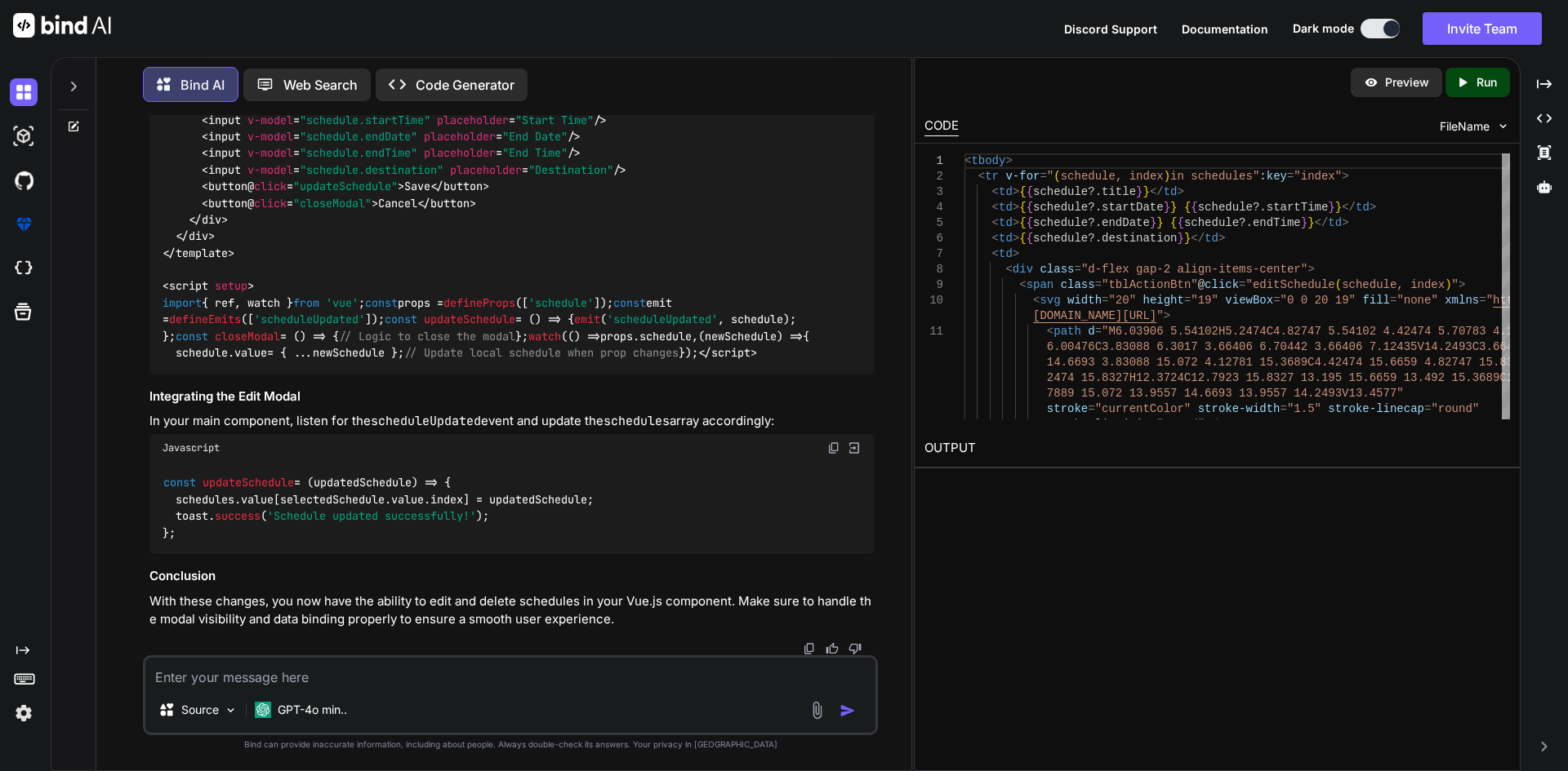
scroll to position [4029, 0]
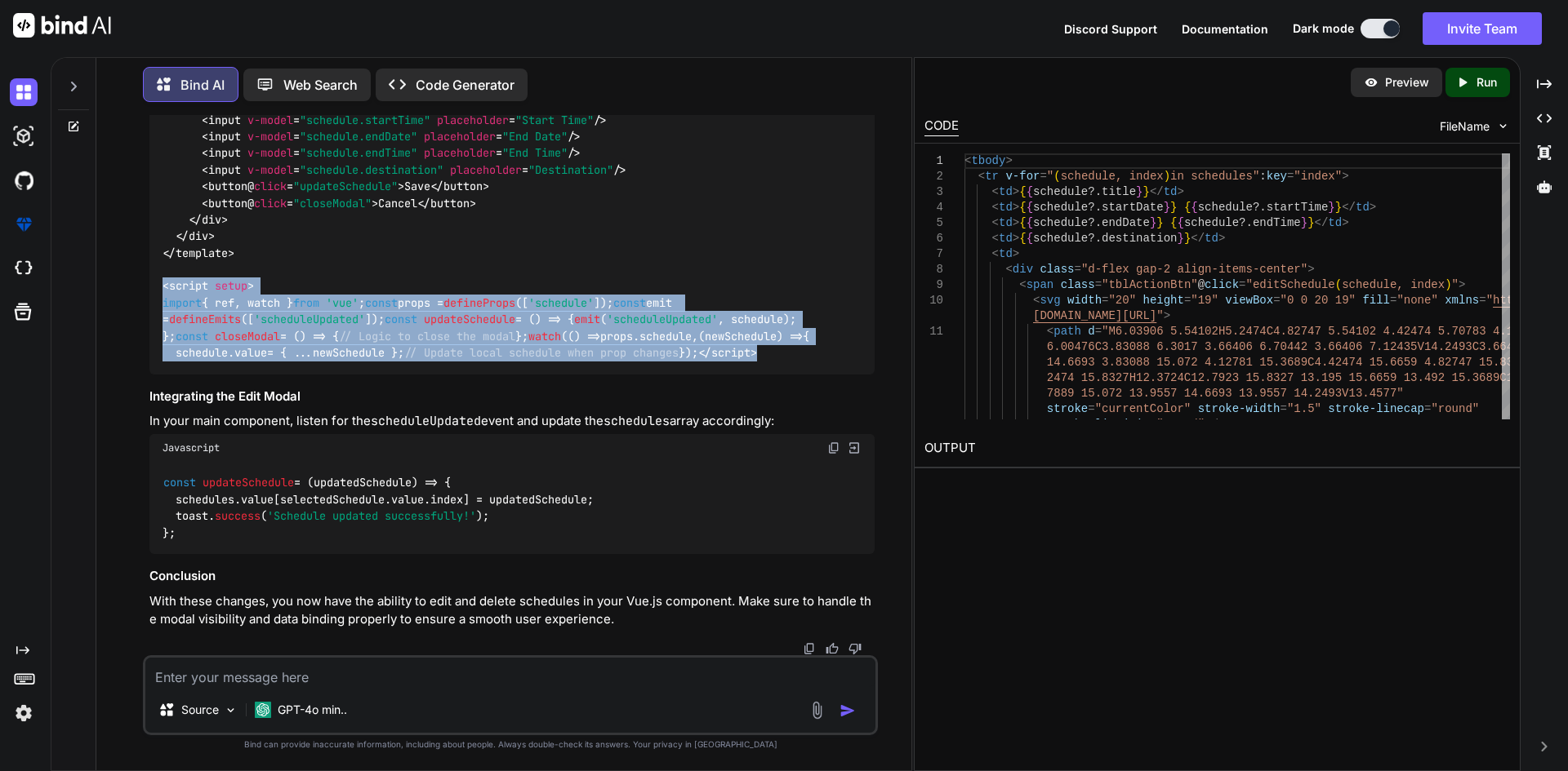
drag, startPoint x: 161, startPoint y: 316, endPoint x: 244, endPoint y: 592, distance: 288.2
click at [244, 375] on div "< template > < div class = "modal" id = "editScheduleModal" > < div class = "mo…" at bounding box center [512, 186] width 726 height 376
copy code "< script setup > import { ref, watch } from 'vue' ; const props = defineProps (…"
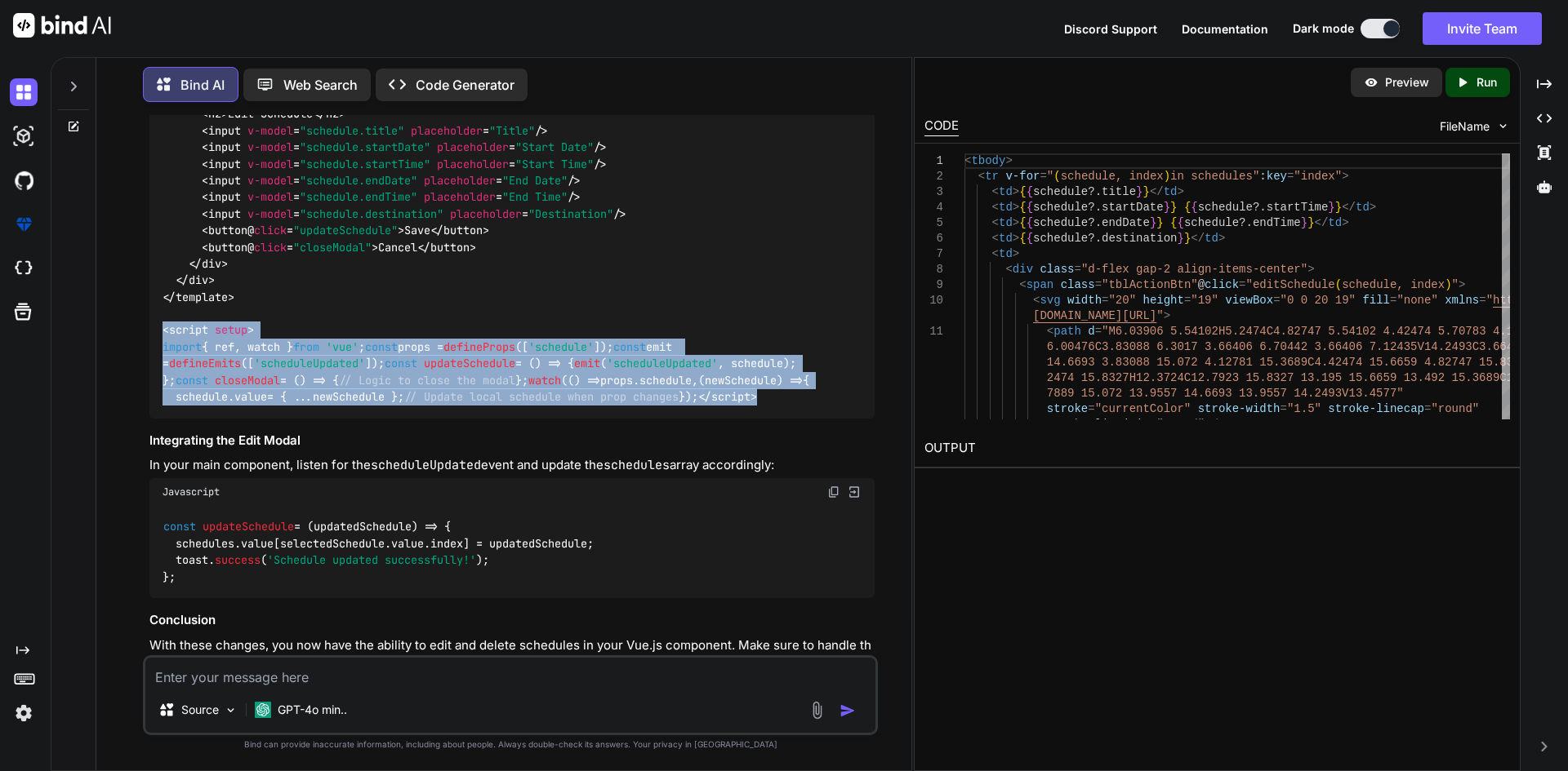
scroll to position [4274, 0]
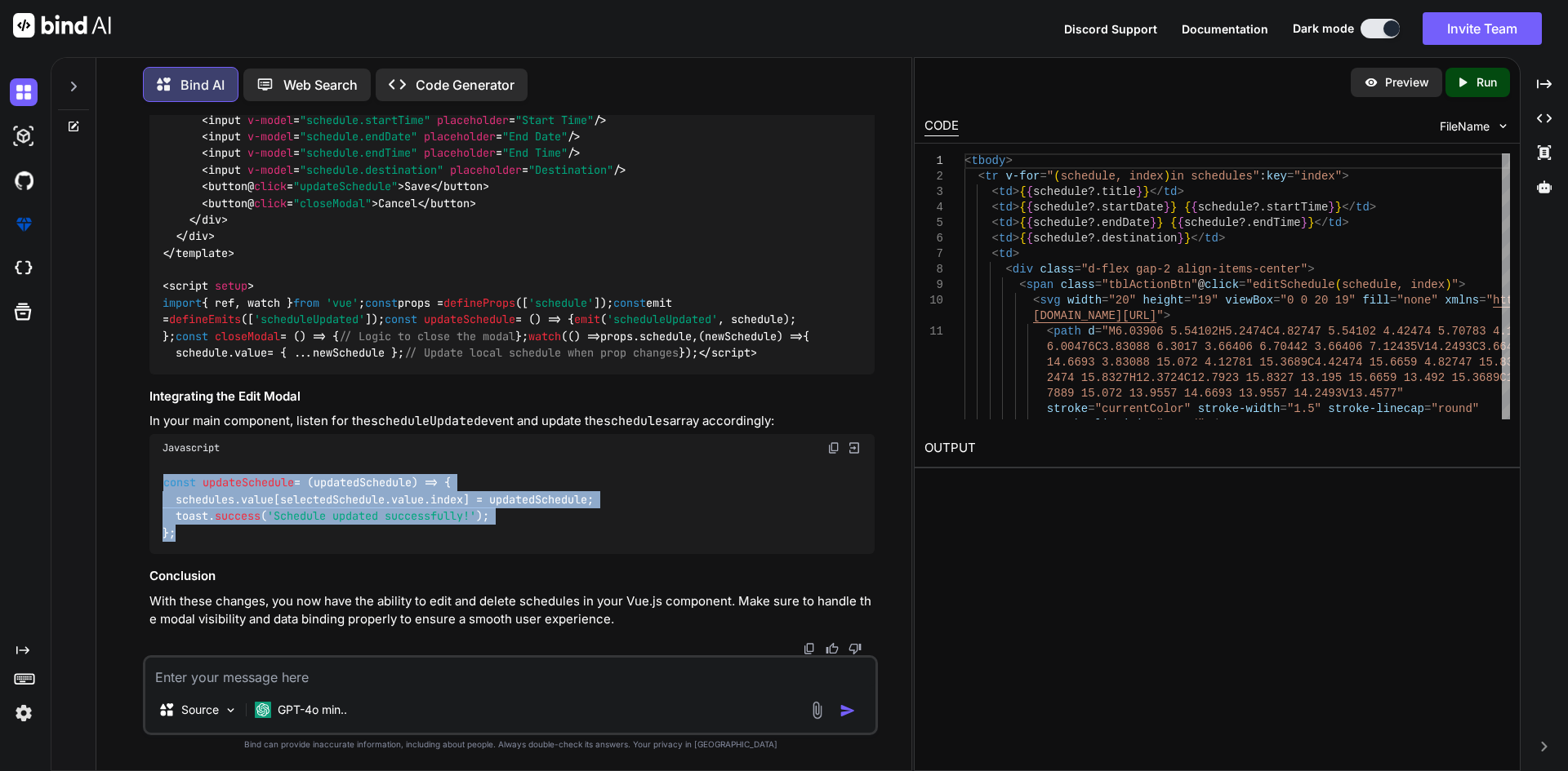
drag, startPoint x: 187, startPoint y: 540, endPoint x: 155, endPoint y: 482, distance: 66.2
click at [155, 482] on div "const updateSchedule = ( updatedSchedule ) => { schedules. value [selectedSched…" at bounding box center [512, 509] width 726 height 93
copy code "const updateSchedule = ( updatedSchedule ) => { schedules. value [selectedSched…"
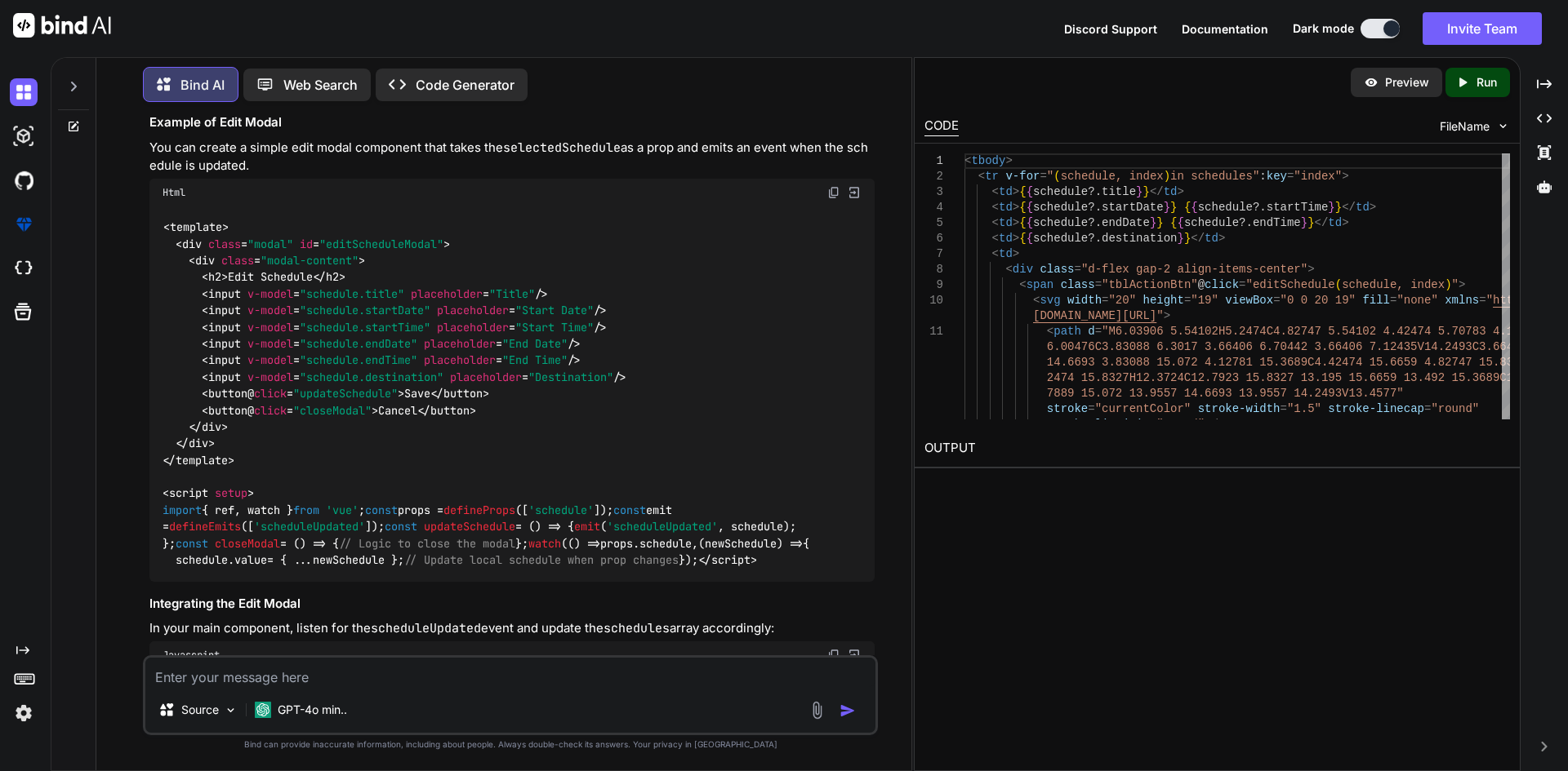
scroll to position [3866, 0]
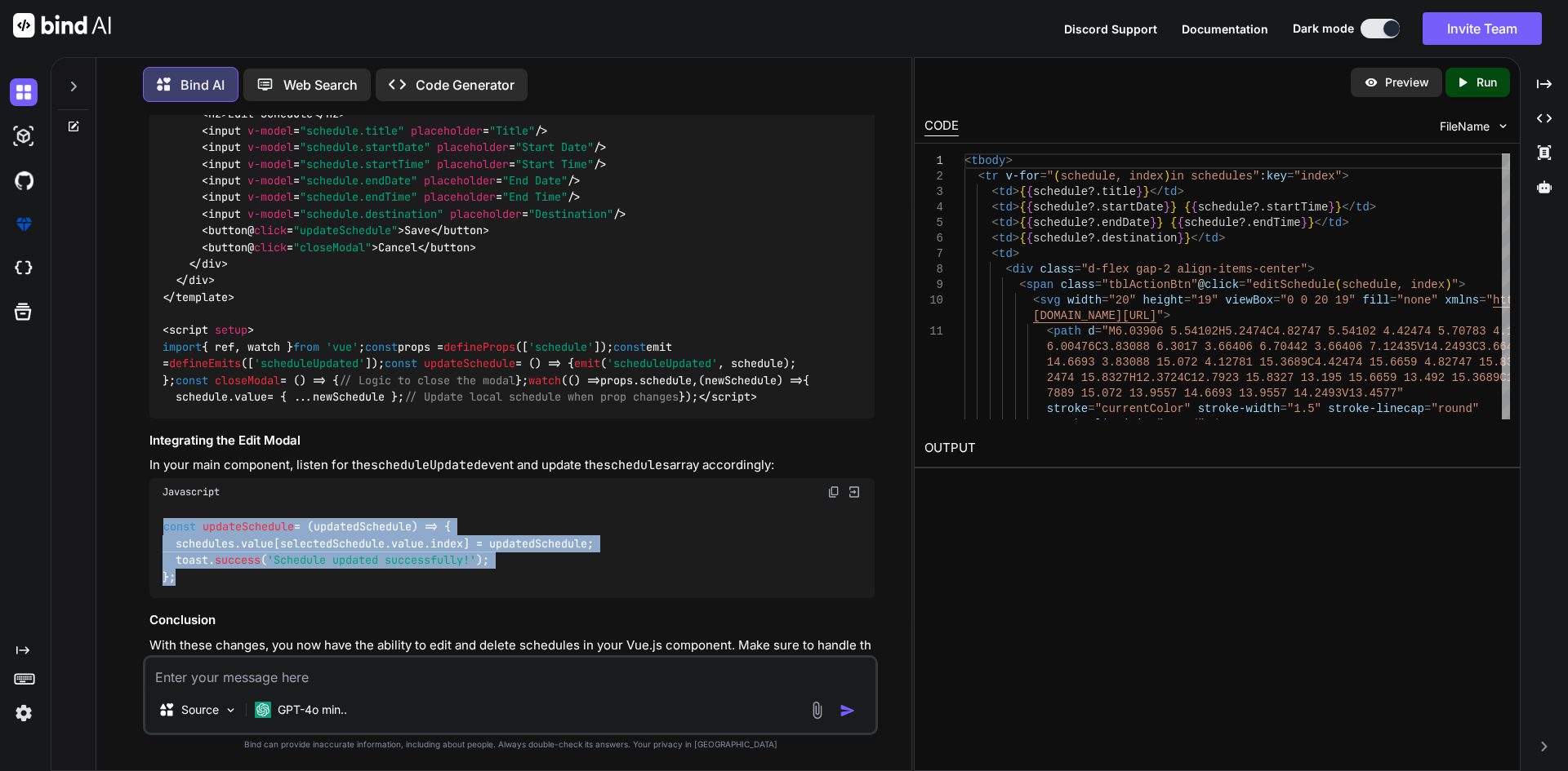
click at [324, 138] on span ""schedule.title"" at bounding box center [353, 130] width 105 height 15
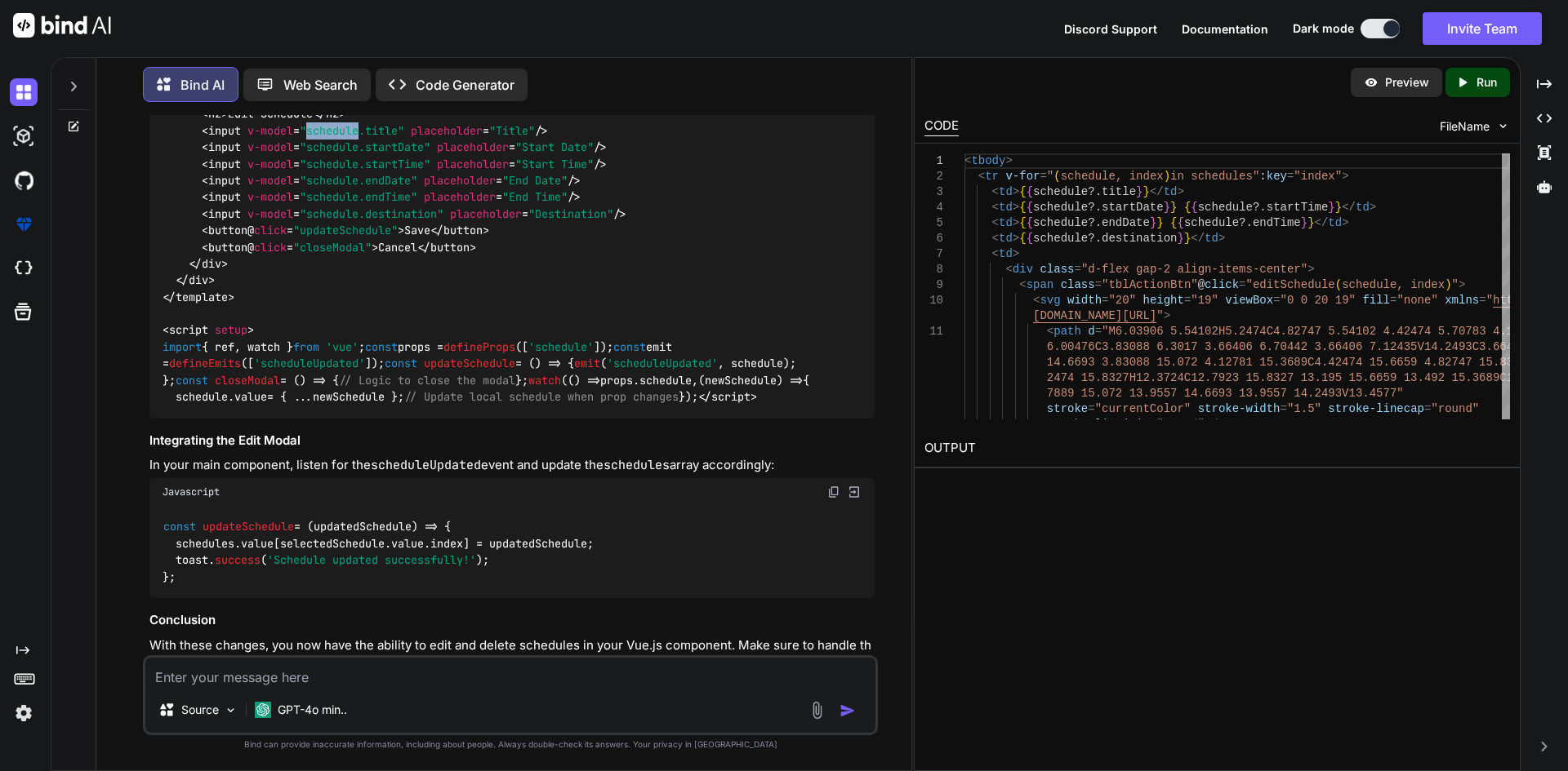
click at [324, 138] on span ""schedule.title"" at bounding box center [353, 130] width 105 height 15
click at [380, 138] on span ""schedule.title"" at bounding box center [353, 130] width 105 height 15
click at [306, 138] on span ""schedule.title"" at bounding box center [353, 130] width 105 height 15
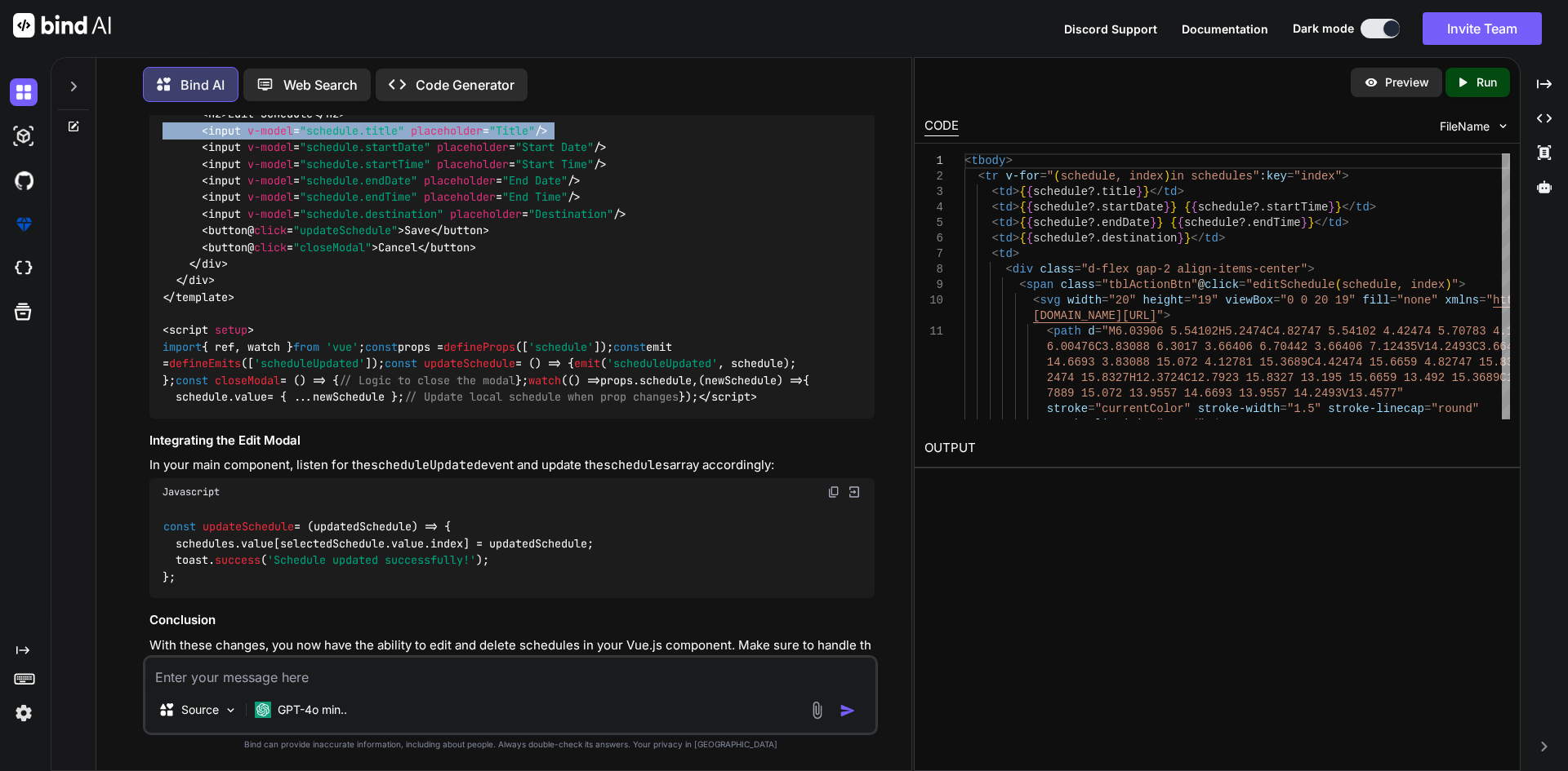
click at [306, 138] on span ""schedule.title"" at bounding box center [353, 130] width 105 height 15
click at [350, 88] on span ""editScheduleModal"" at bounding box center [382, 81] width 124 height 15
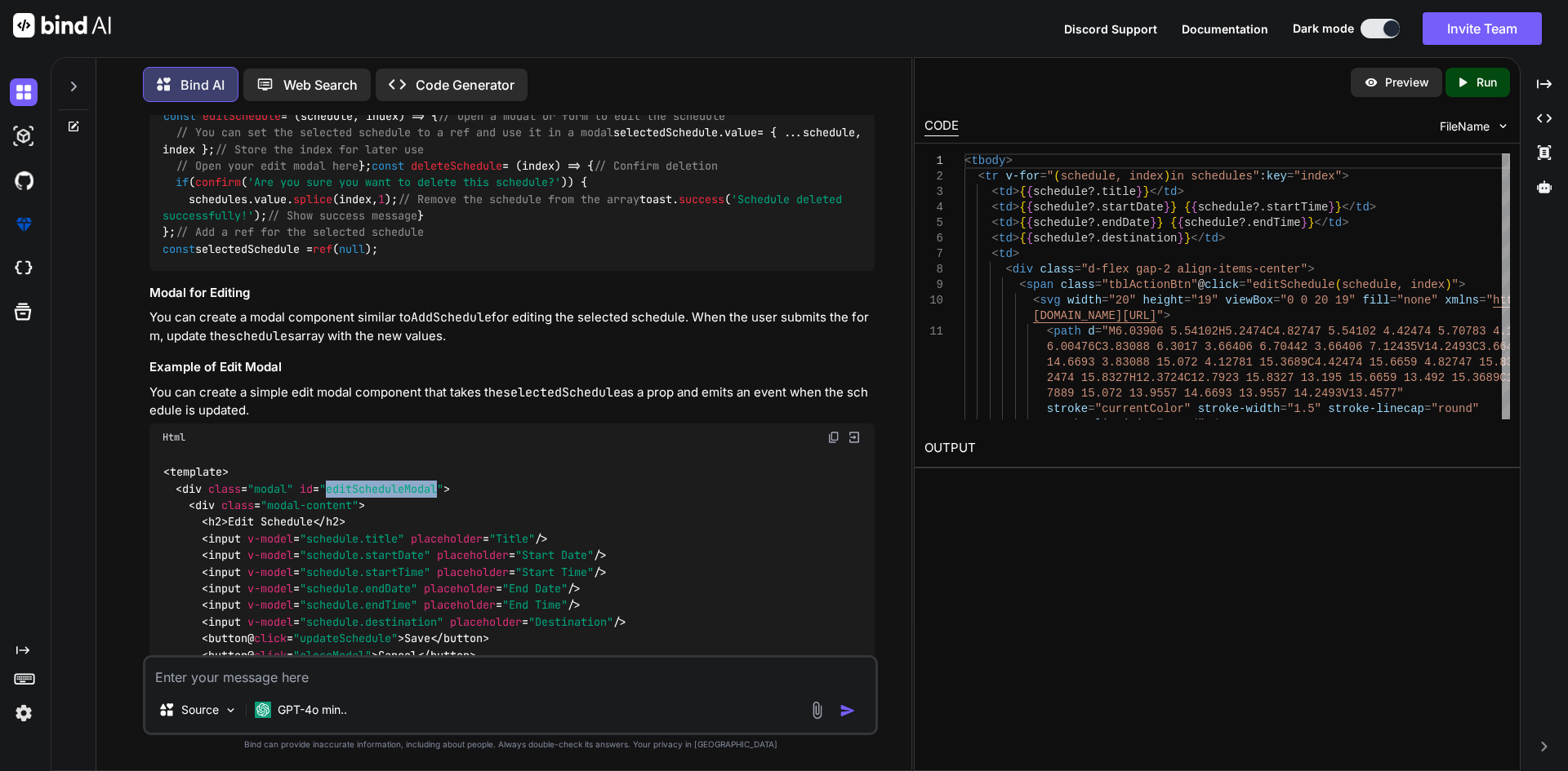
scroll to position [3784, 0]
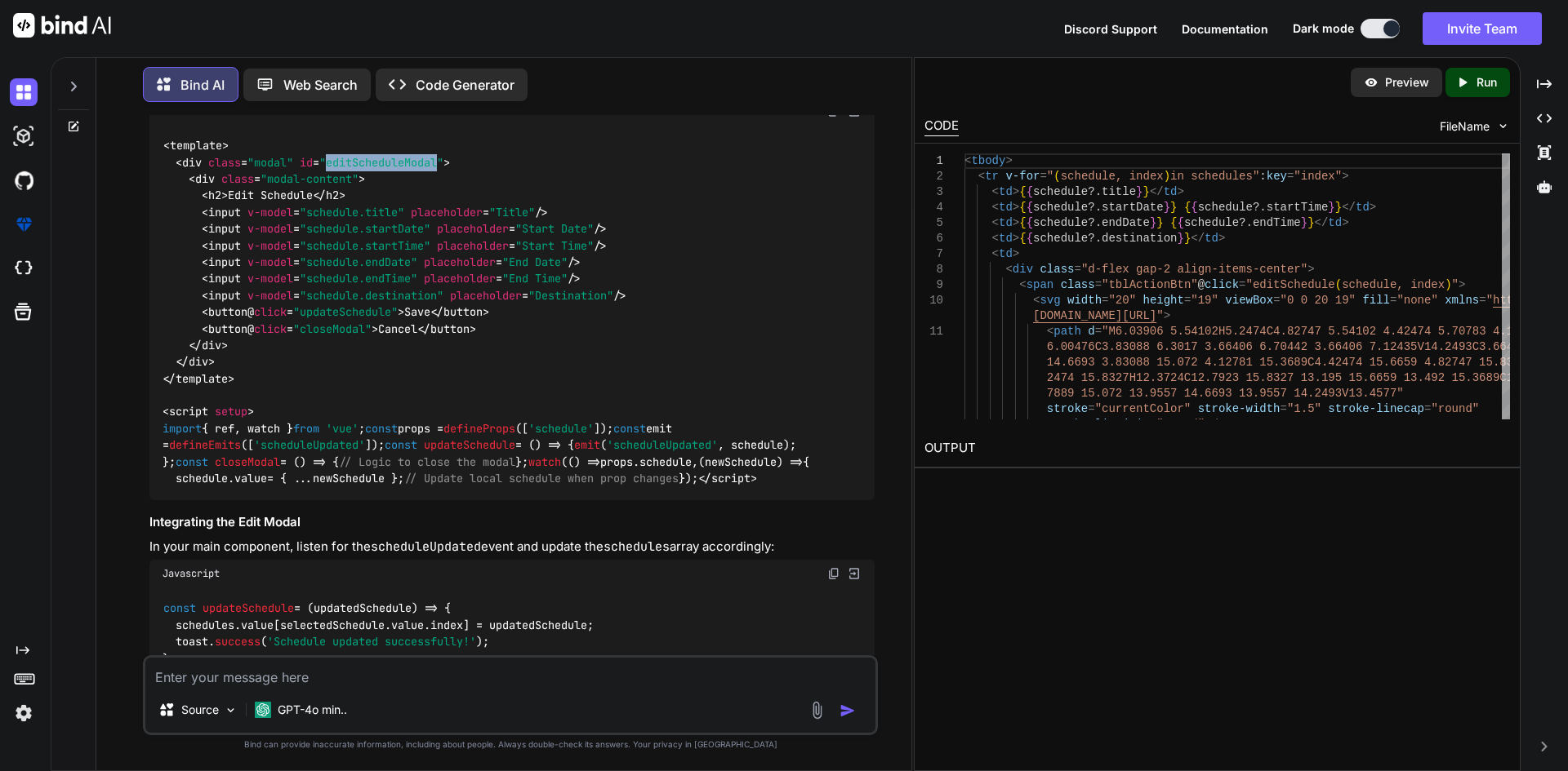
click at [392, 170] on span ""editScheduleModal"" at bounding box center [382, 162] width 124 height 15
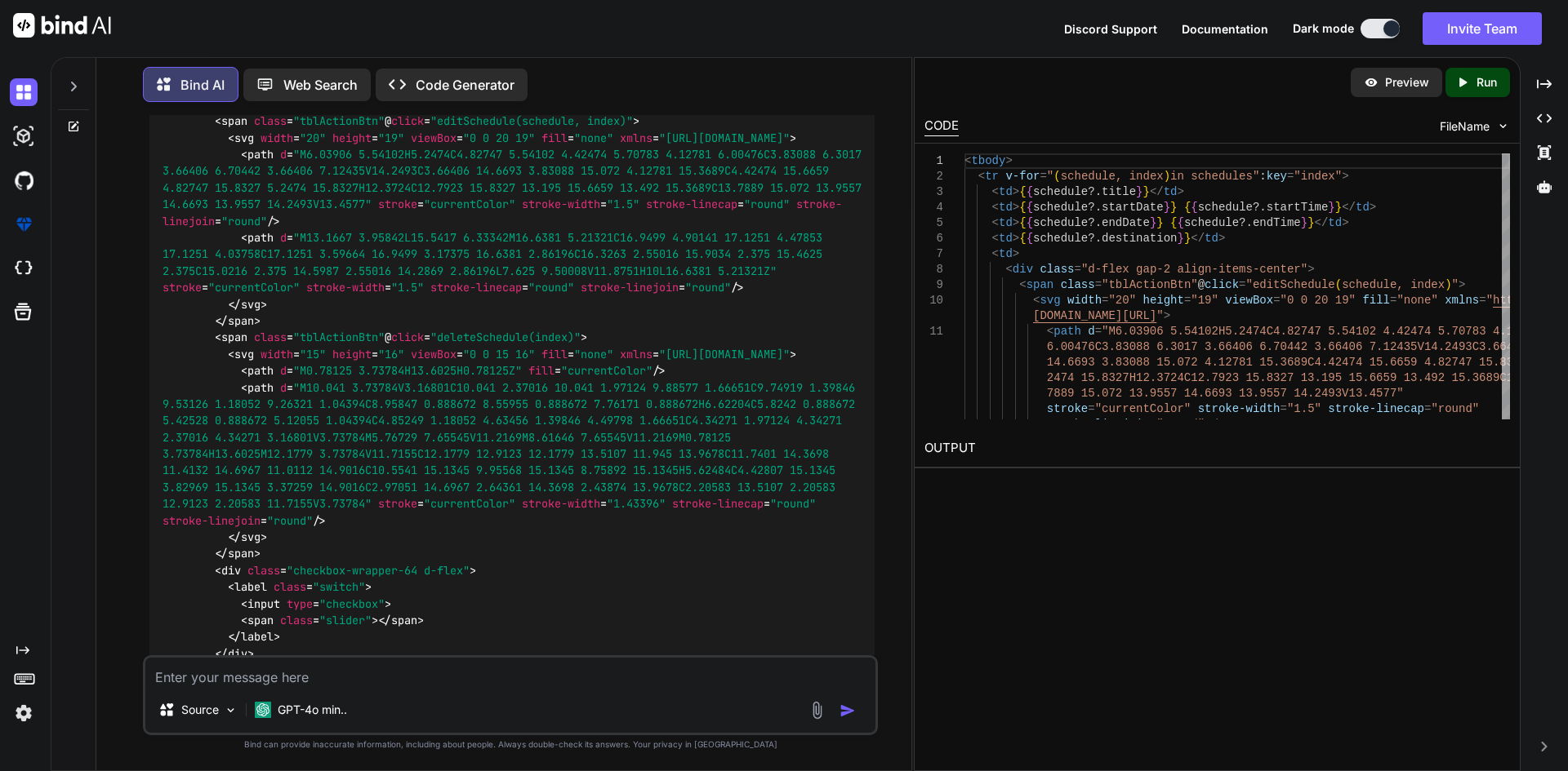
scroll to position [2478, 0]
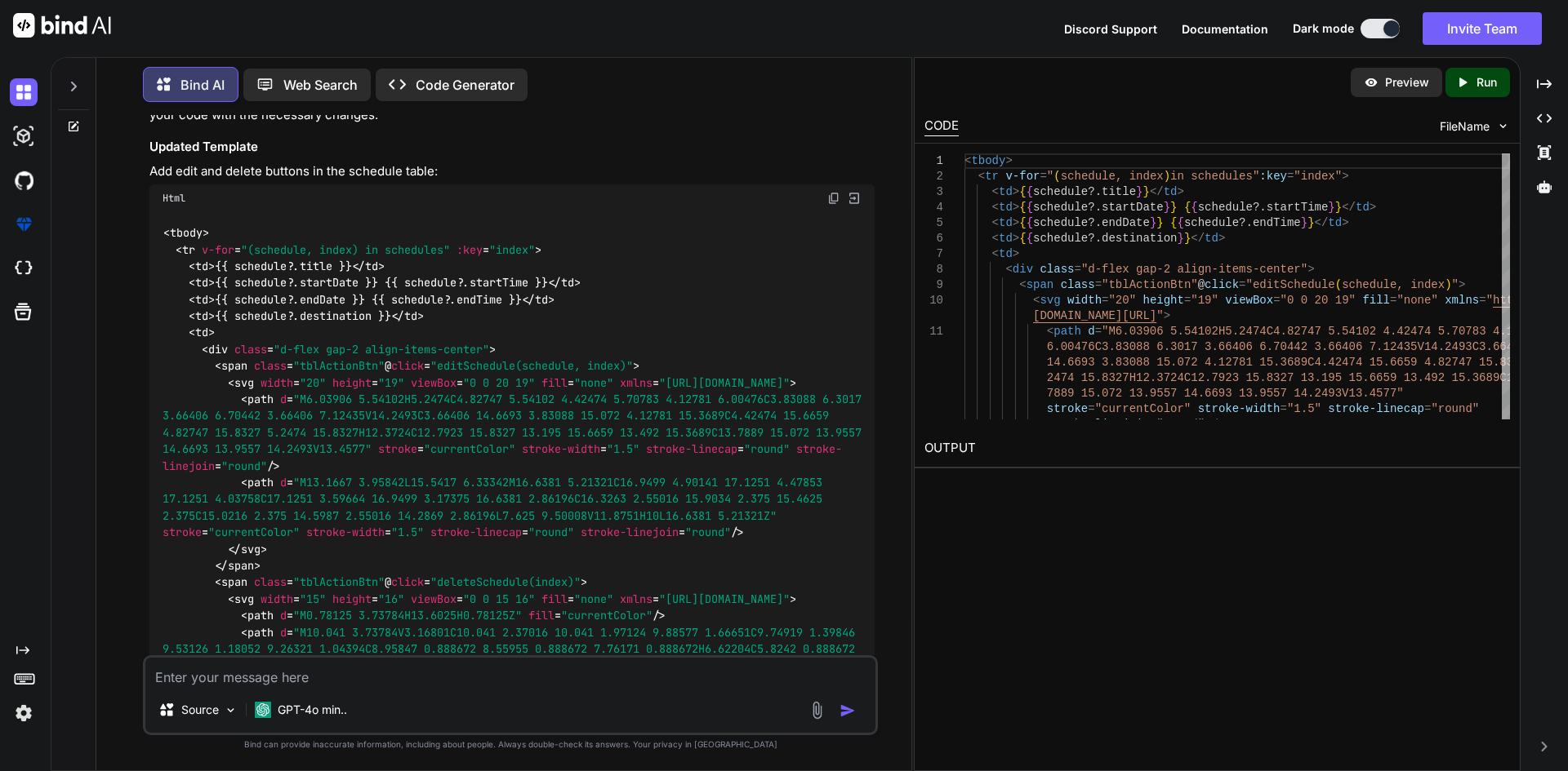
click at [340, 359] on span ""tblActionBtn"" at bounding box center [339, 366] width 91 height 15
click at [453, 359] on span ""editSchedule(schedule, index)"" at bounding box center [531, 366] width 202 height 15
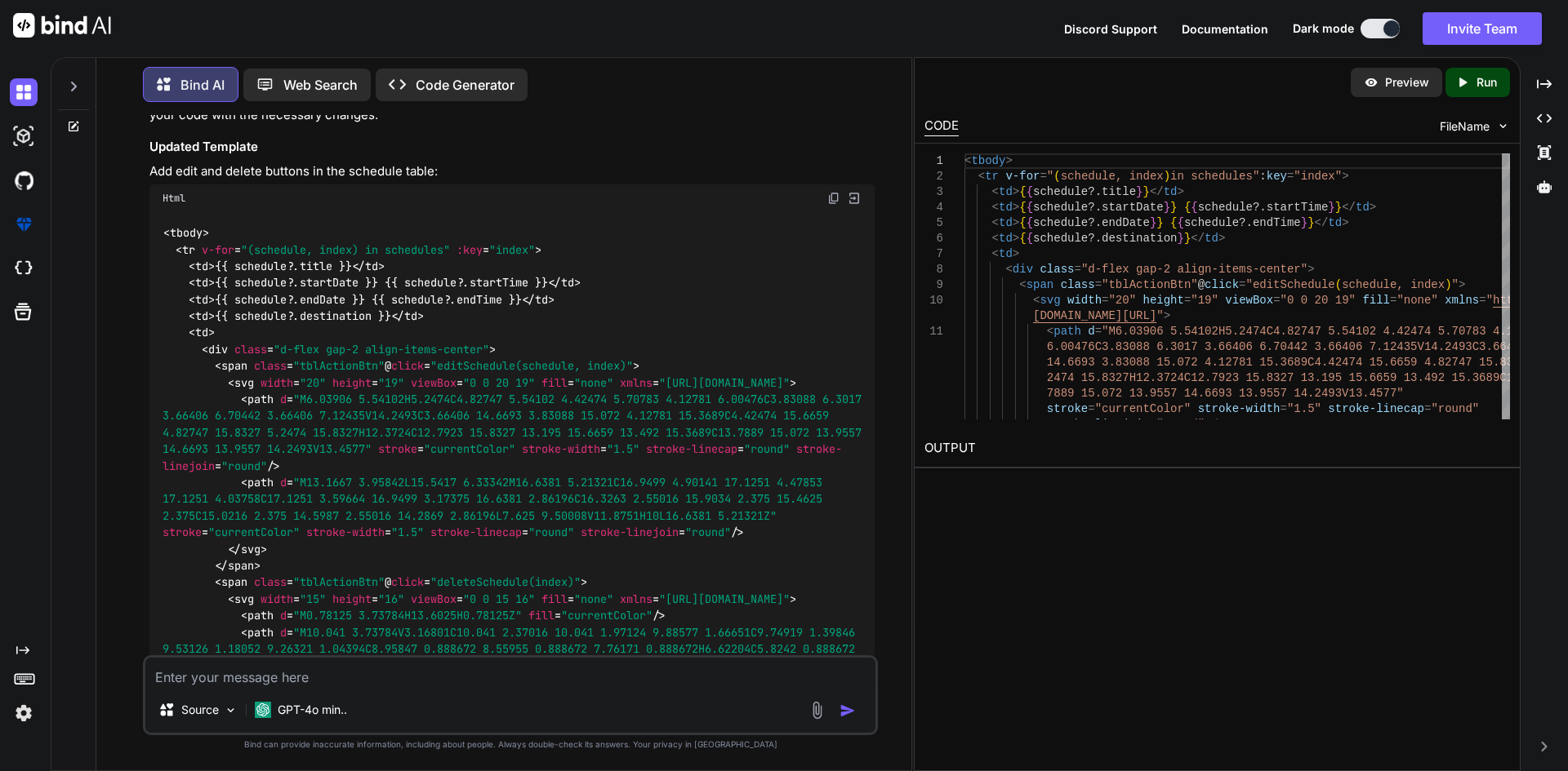
click at [322, 359] on span ""tblActionBtn"" at bounding box center [339, 366] width 91 height 15
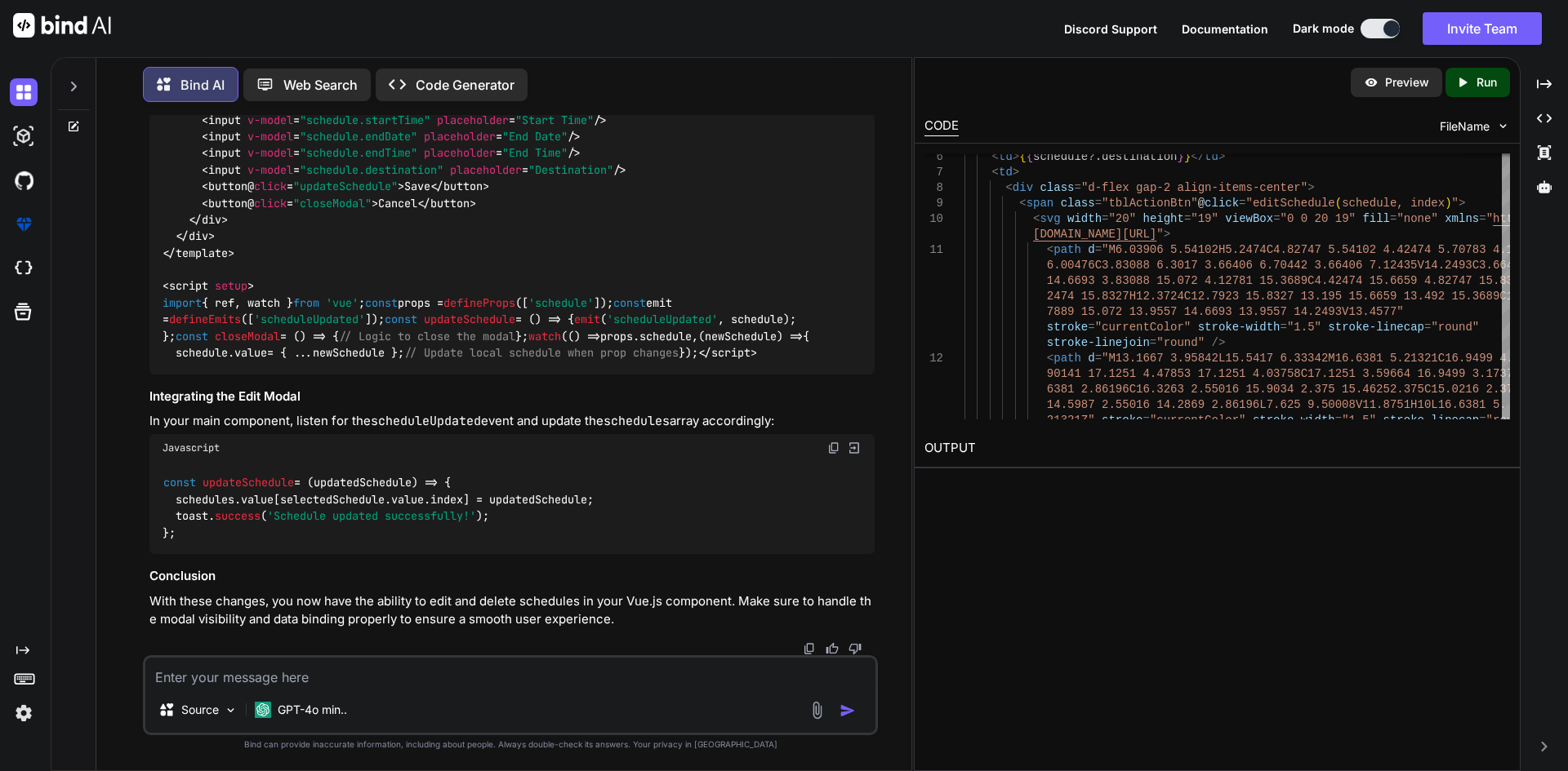
scroll to position [4274, 0]
